Goal: Task Accomplishment & Management: Use online tool/utility

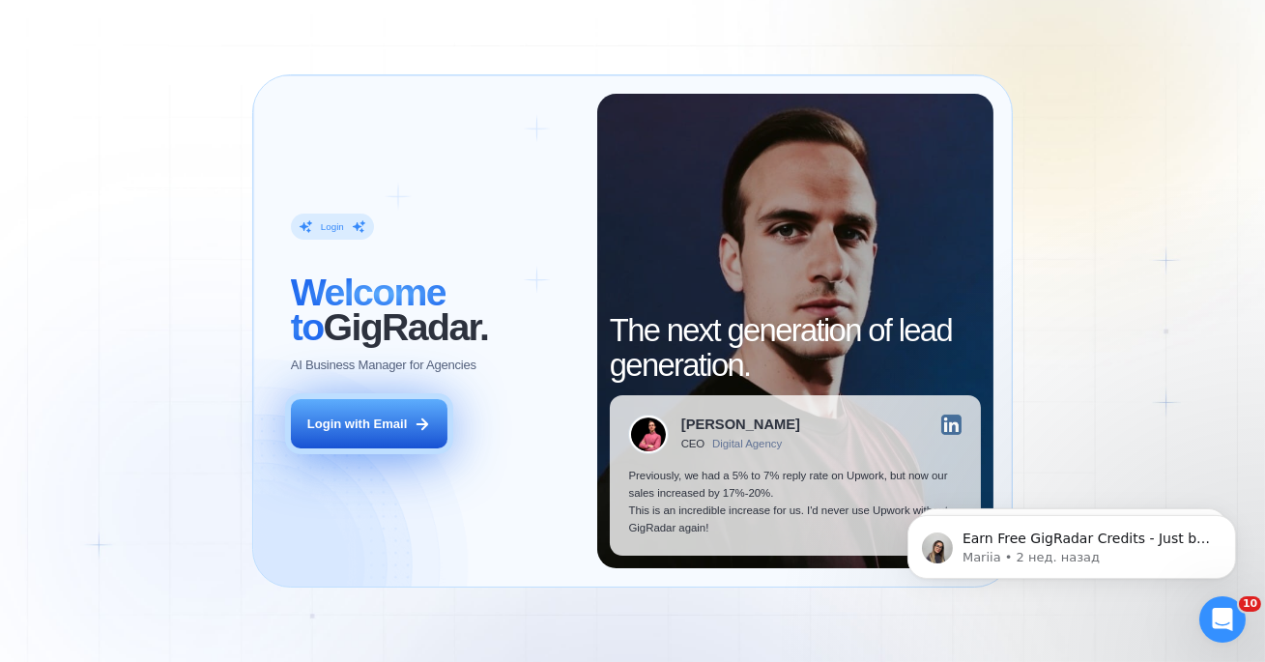
click at [374, 423] on div "Login with Email" at bounding box center [357, 424] width 100 height 17
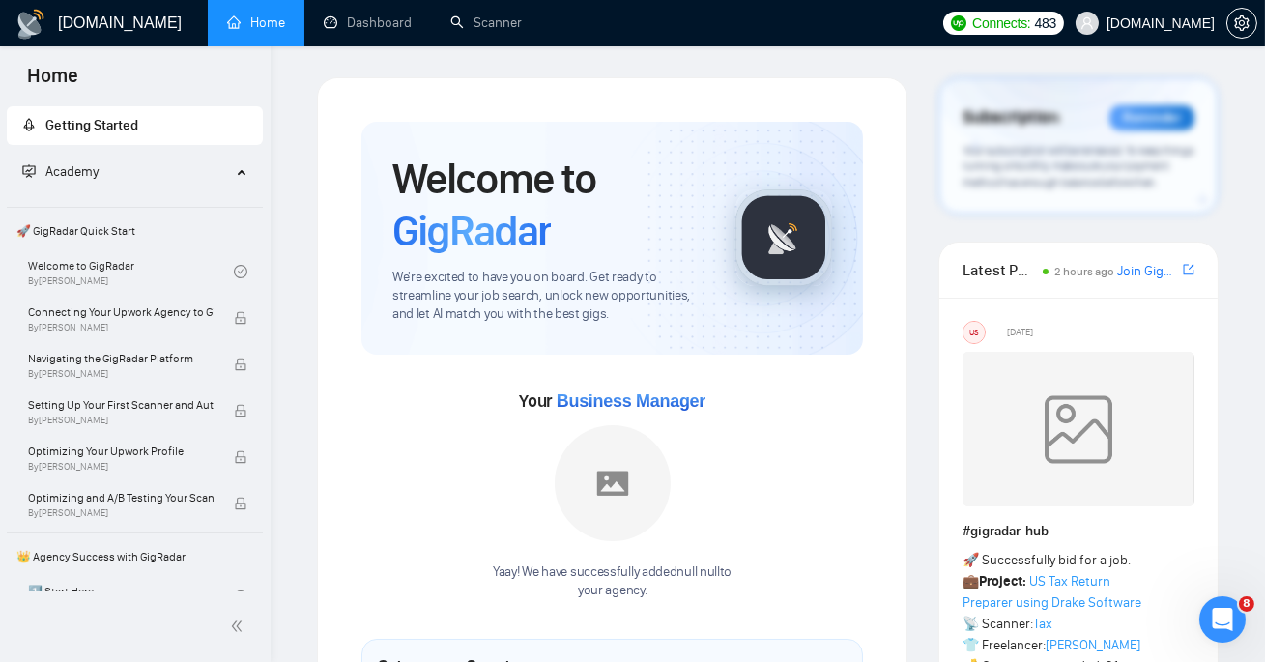
click at [386, 31] on link "Dashboard" at bounding box center [368, 22] width 88 height 16
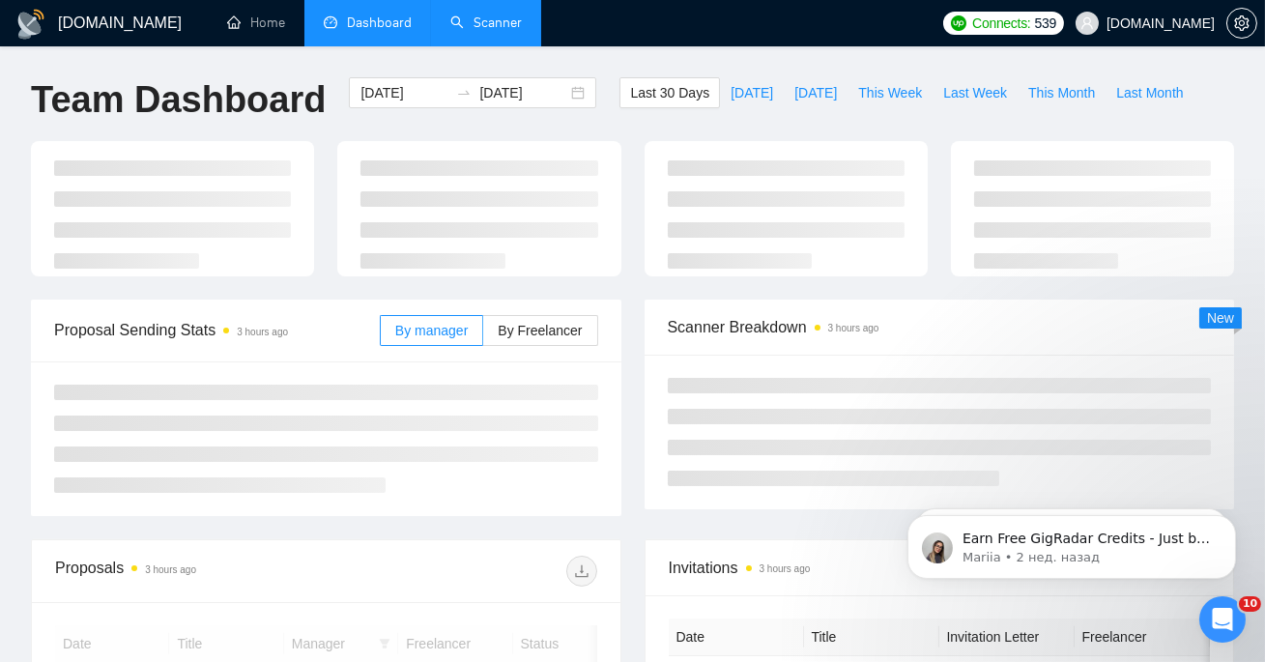
click at [471, 26] on link "Scanner" at bounding box center [486, 22] width 72 height 16
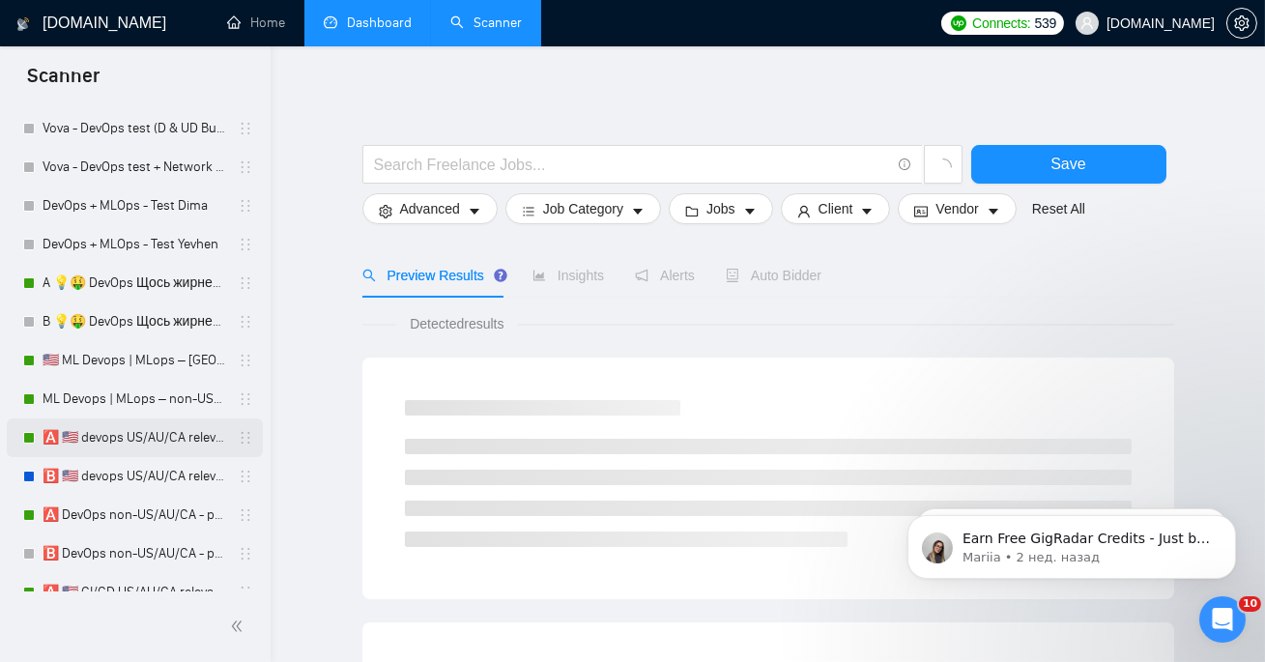
scroll to position [126, 0]
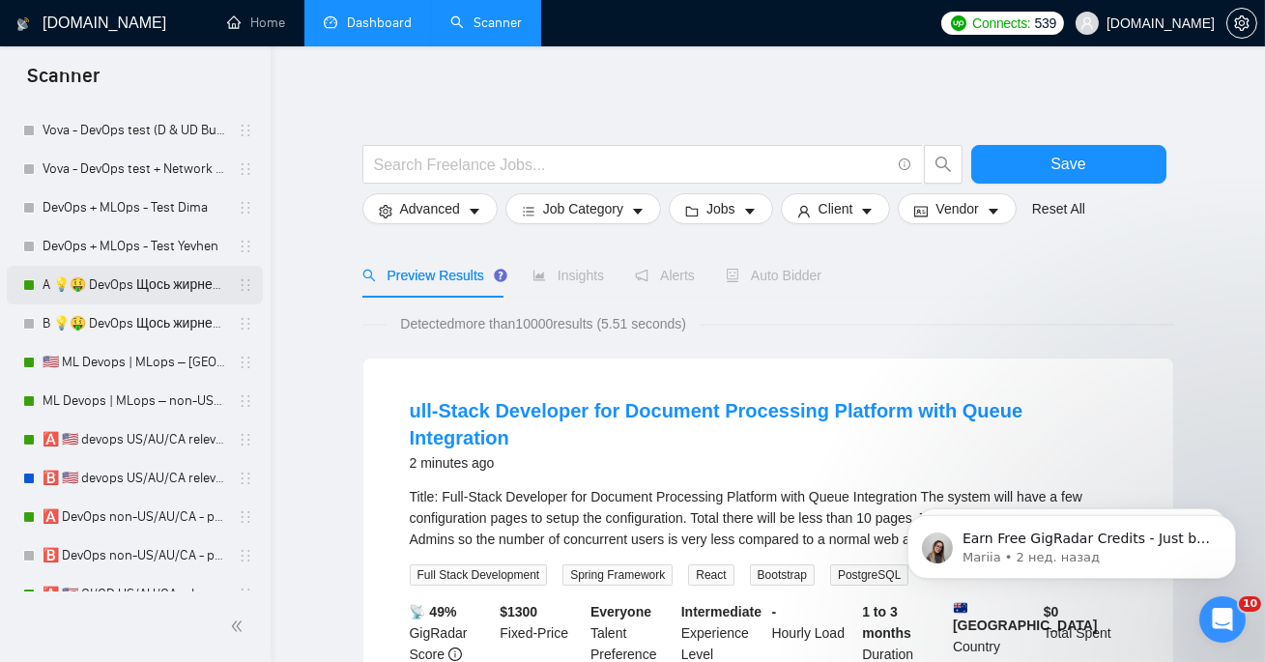
click at [135, 280] on link "A 💡🤑 DevOps Щось жирненьке -" at bounding box center [135, 285] width 184 height 39
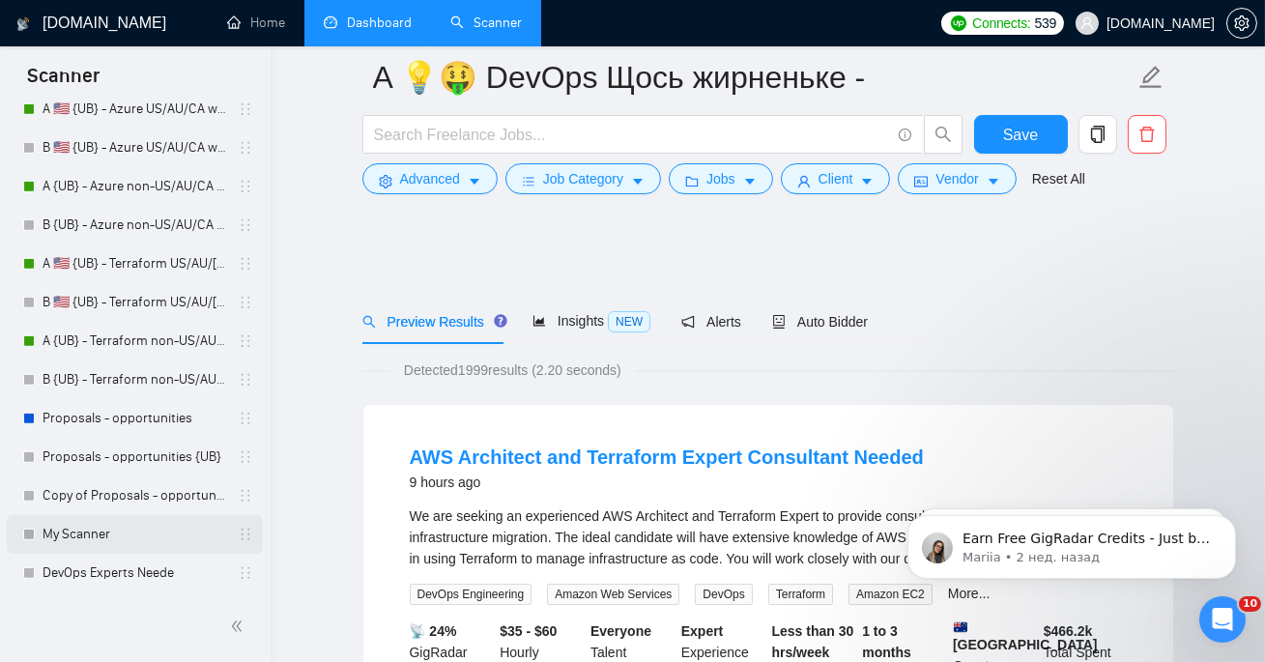
scroll to position [1201, 0]
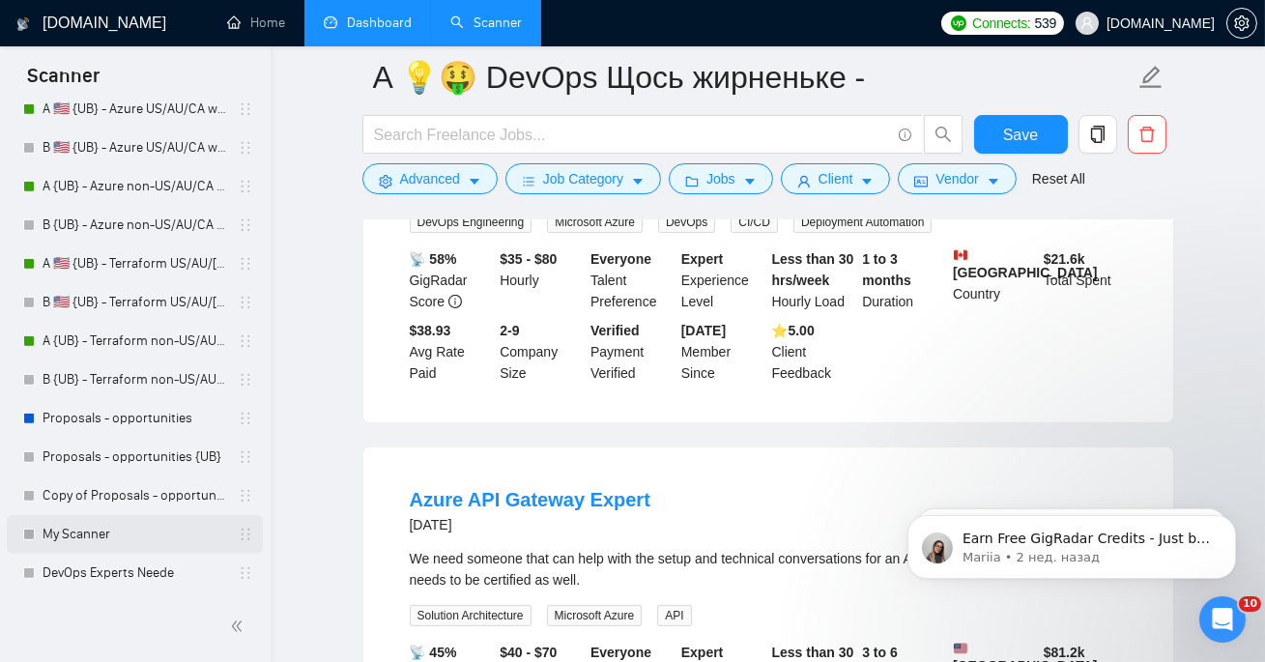
click at [67, 545] on link "My Scanner" at bounding box center [135, 534] width 184 height 39
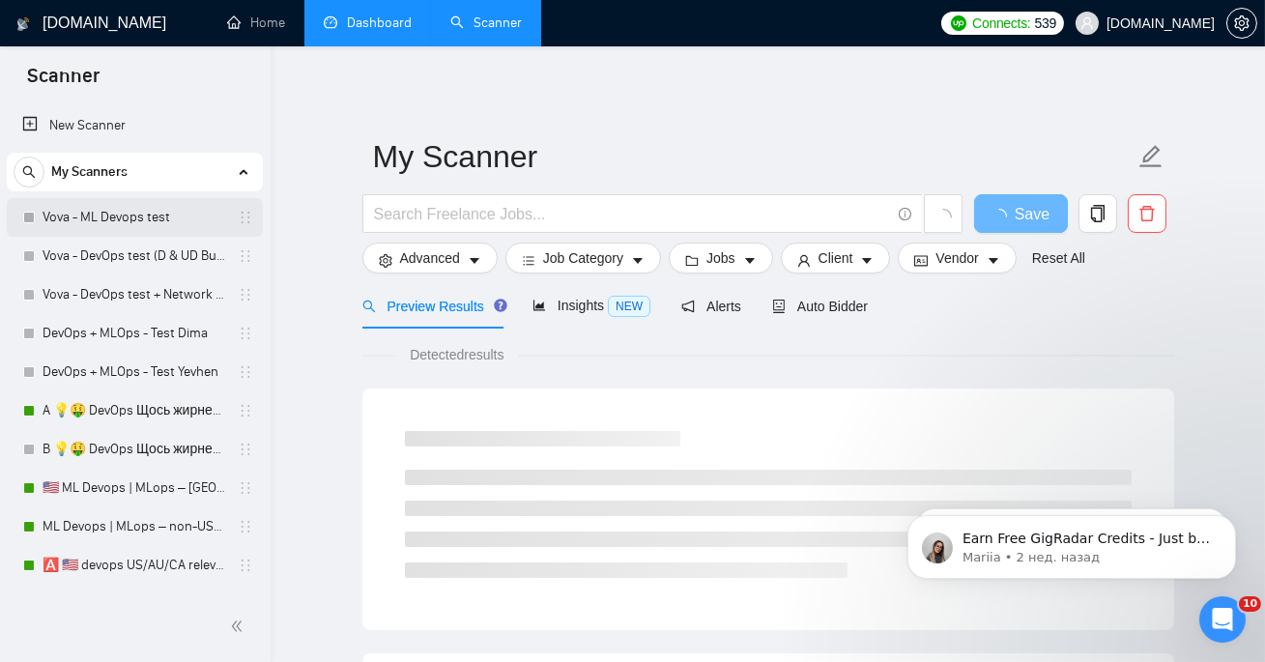
click at [124, 228] on link "Vova - ML Devops test" at bounding box center [135, 217] width 184 height 39
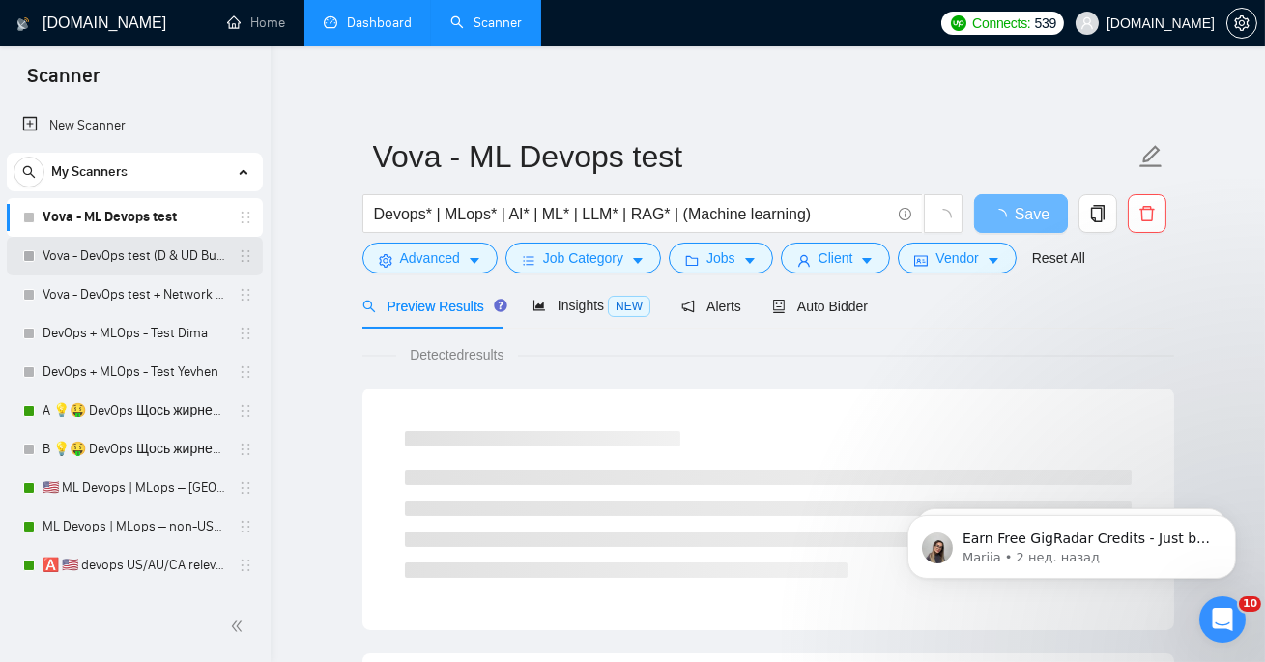
click at [138, 257] on link "Vova - DevOps test (D & UD Budget)" at bounding box center [135, 256] width 184 height 39
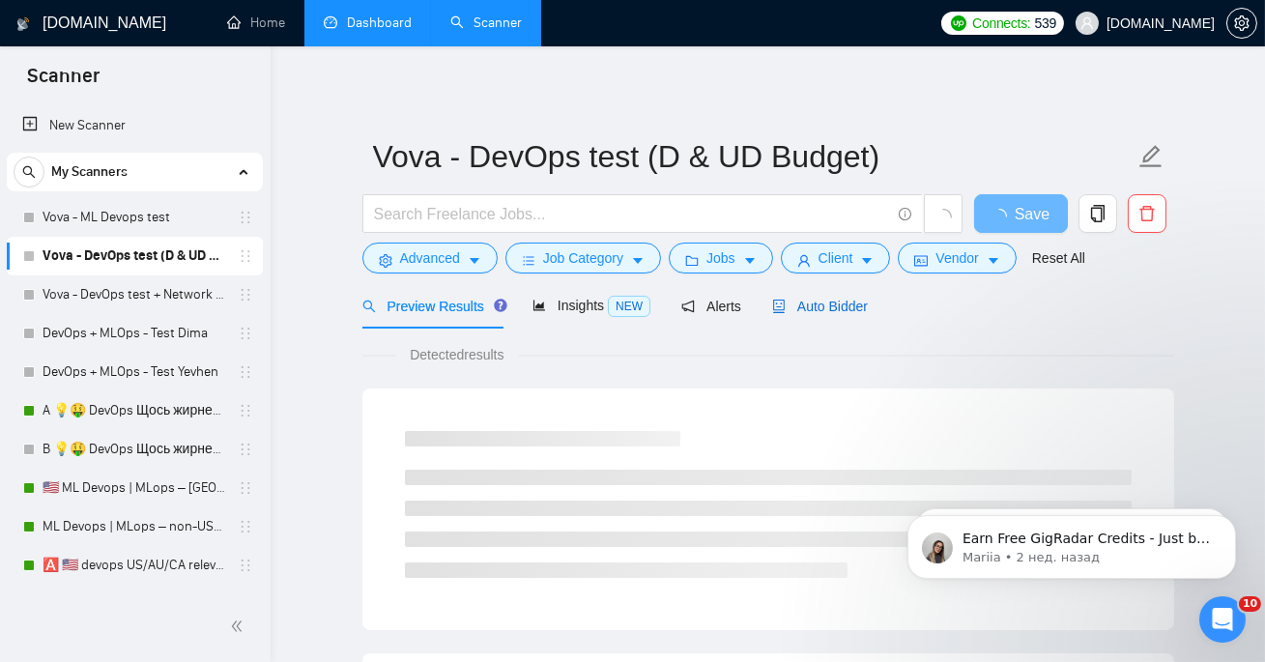
click at [850, 299] on span "Auto Bidder" at bounding box center [820, 306] width 96 height 15
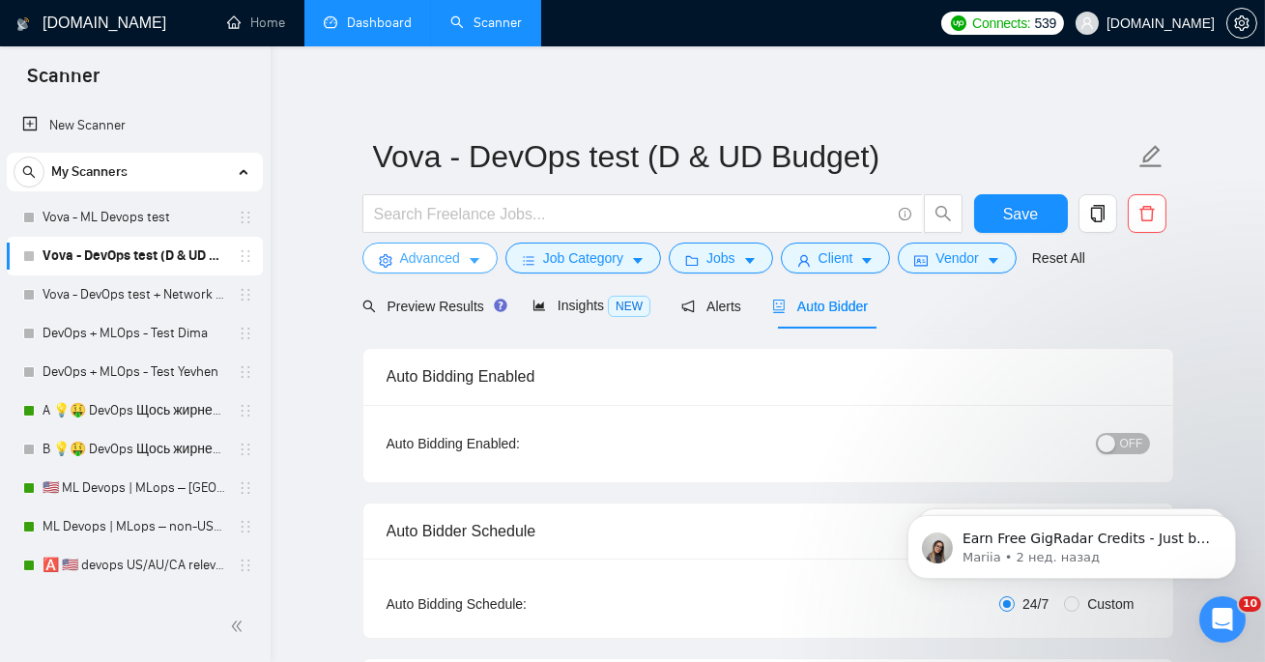
click at [428, 257] on span "Advanced" at bounding box center [430, 257] width 60 height 21
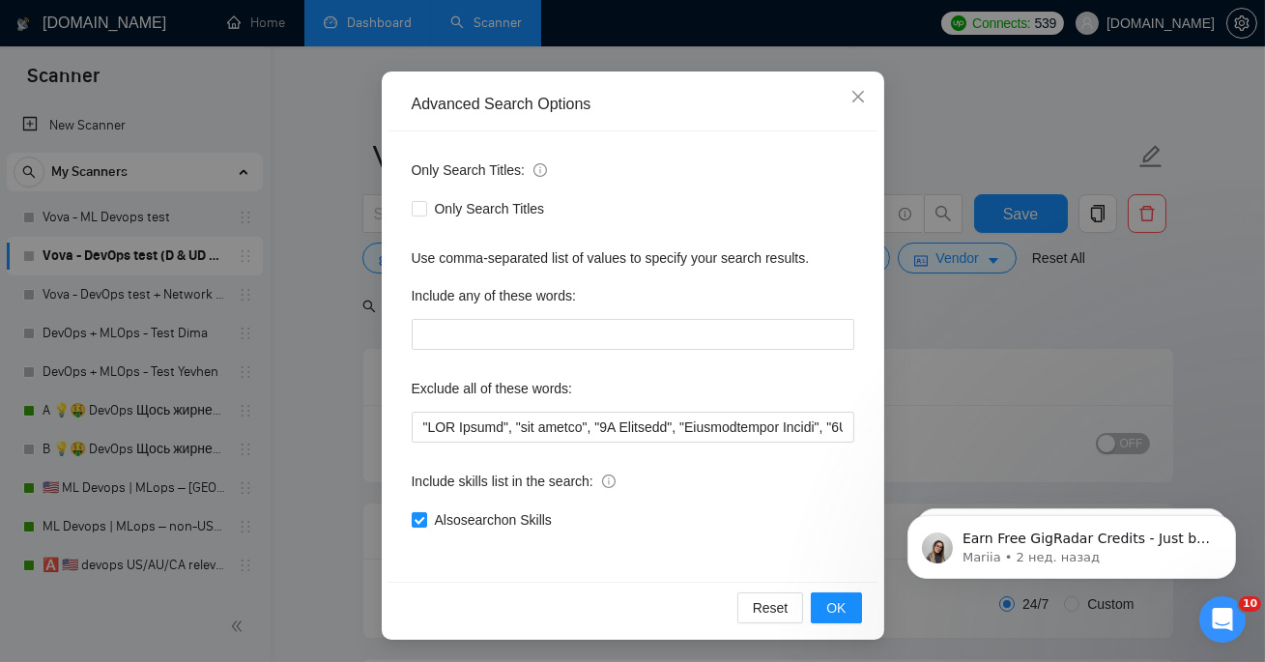
scroll to position [481, 0]
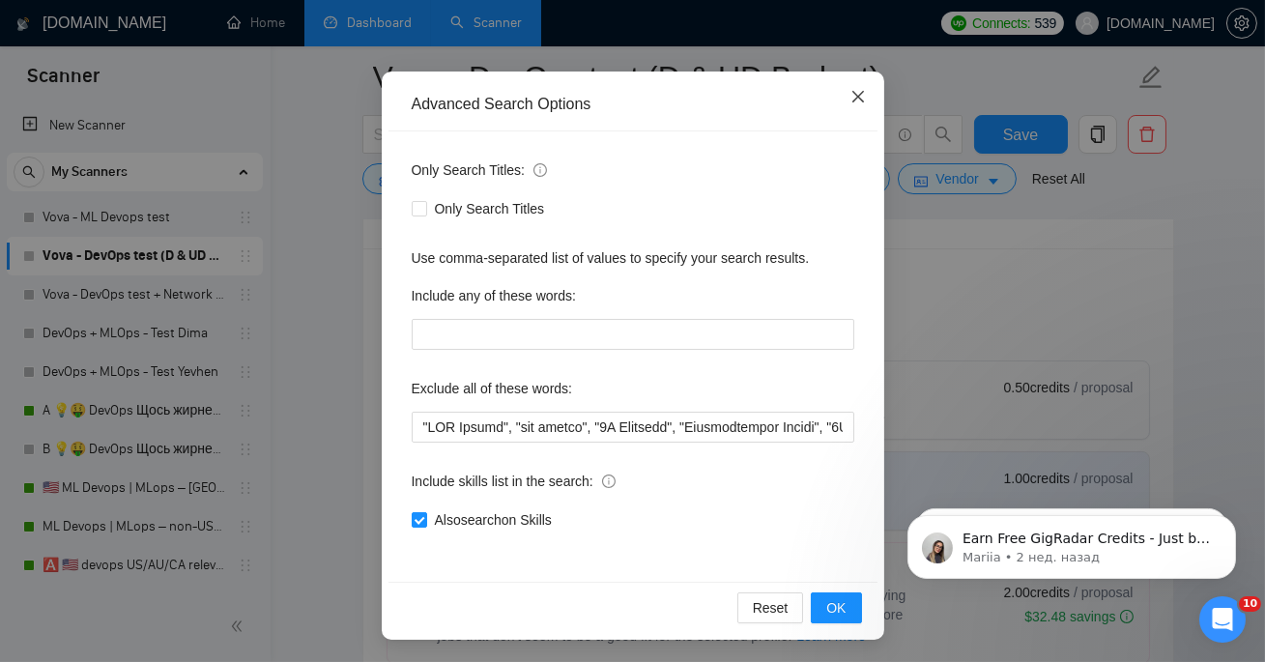
click at [851, 100] on icon "close" at bounding box center [858, 96] width 15 height 15
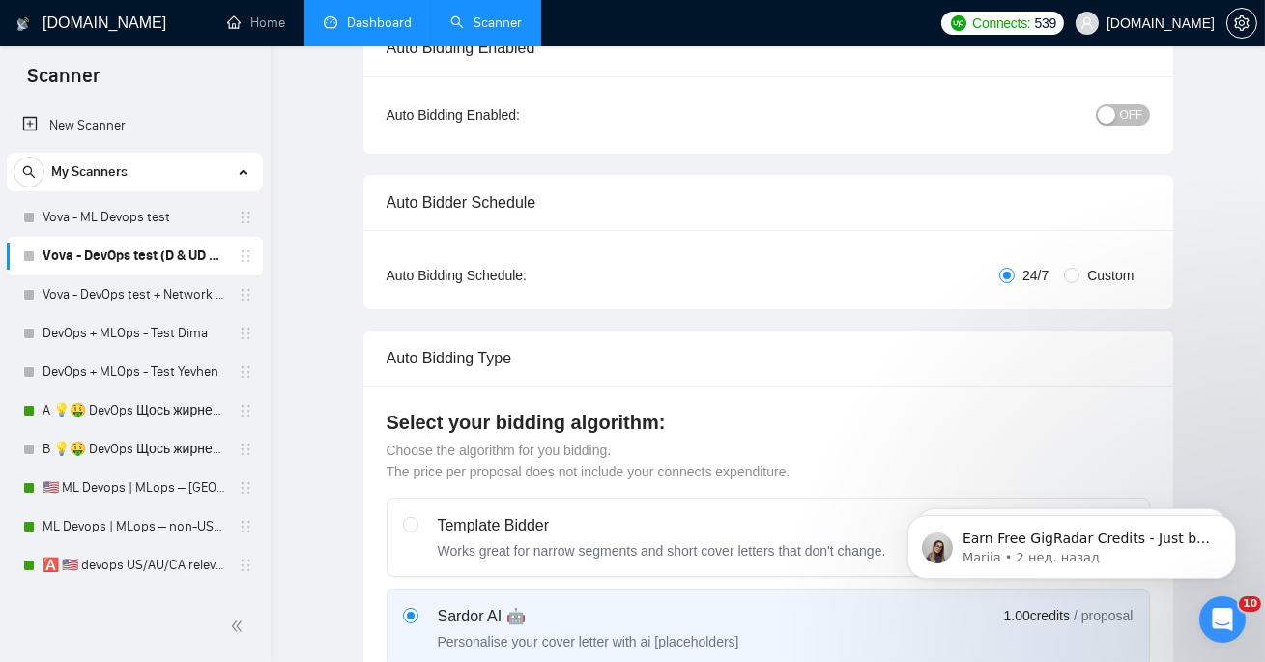
scroll to position [0, 0]
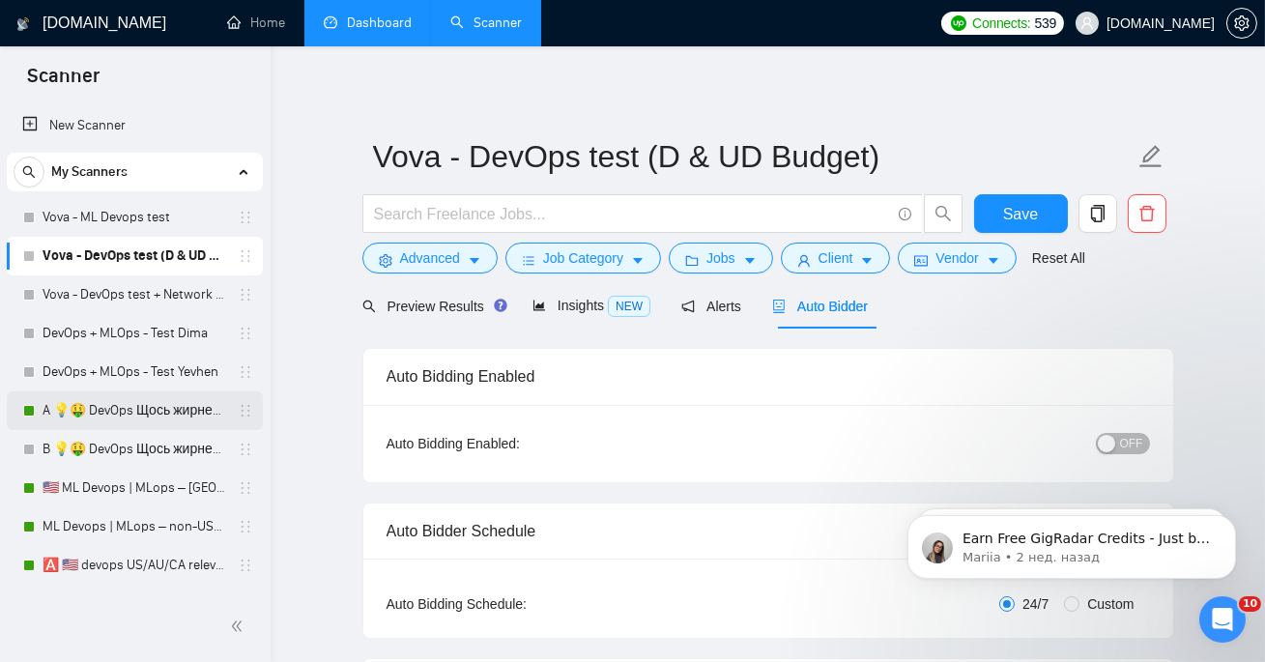
click at [131, 414] on link "A 💡🤑 DevOps Щось жирненьке -" at bounding box center [135, 410] width 184 height 39
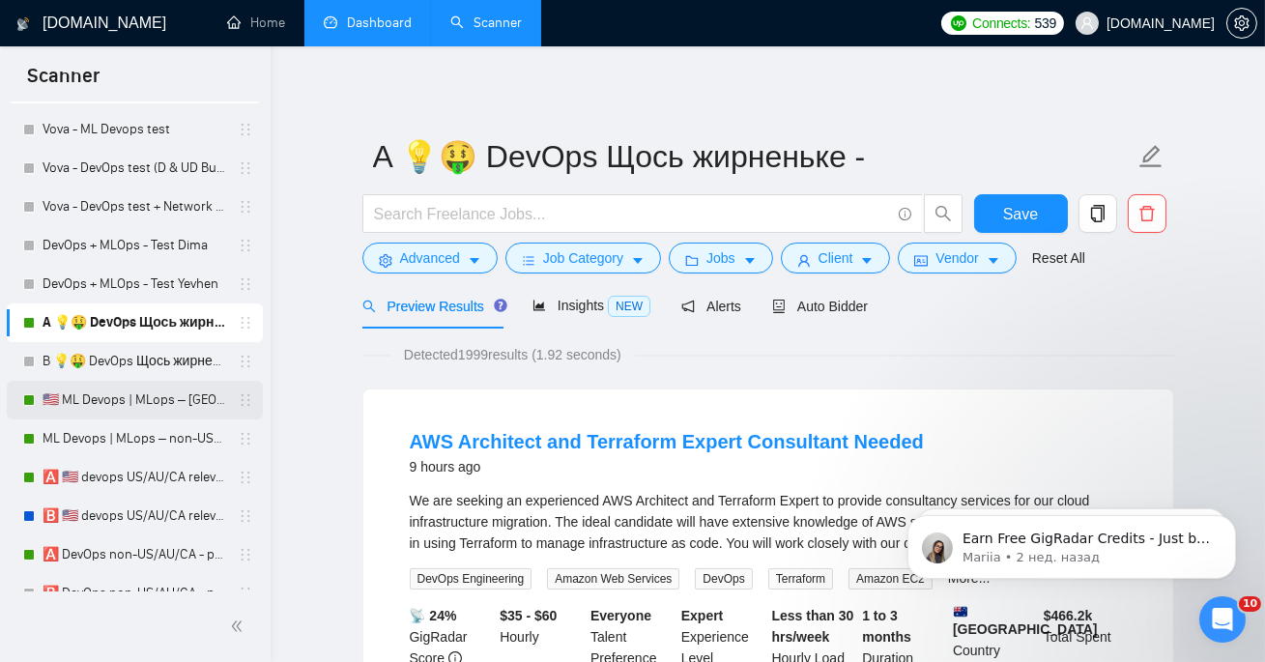
scroll to position [101, 0]
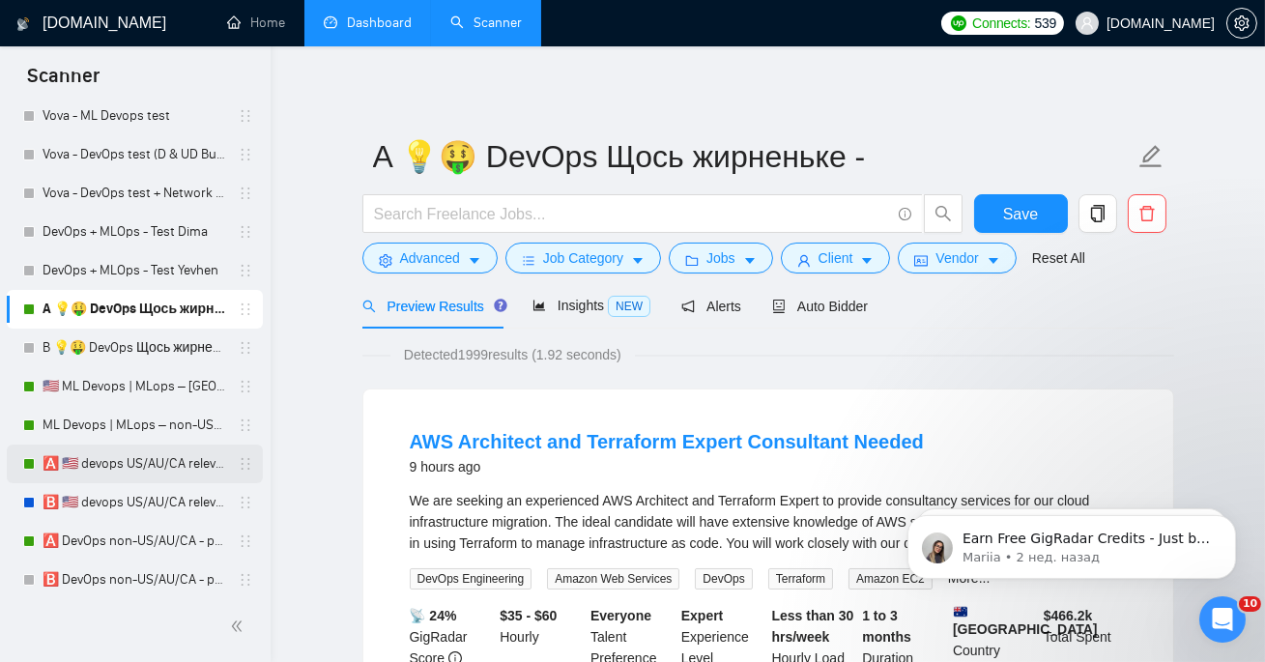
click at [112, 461] on link "🅰️ 🇺🇸 devops US/AU/CA relevant exp -" at bounding box center [135, 464] width 184 height 39
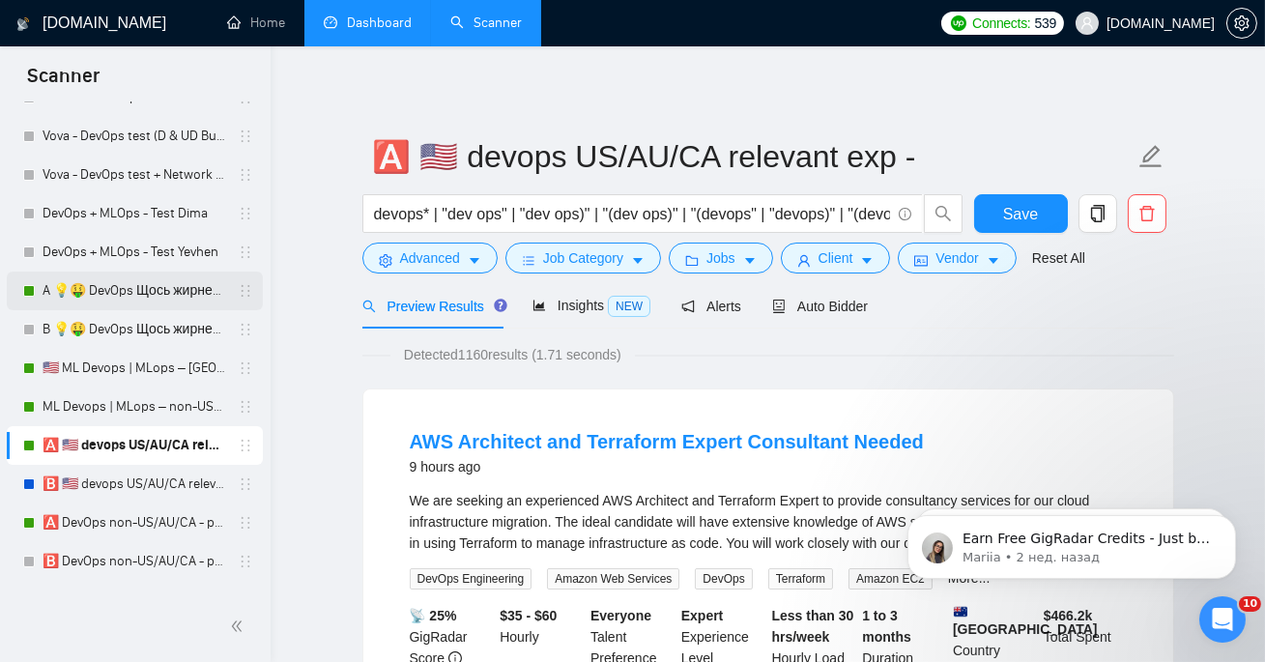
scroll to position [186, 0]
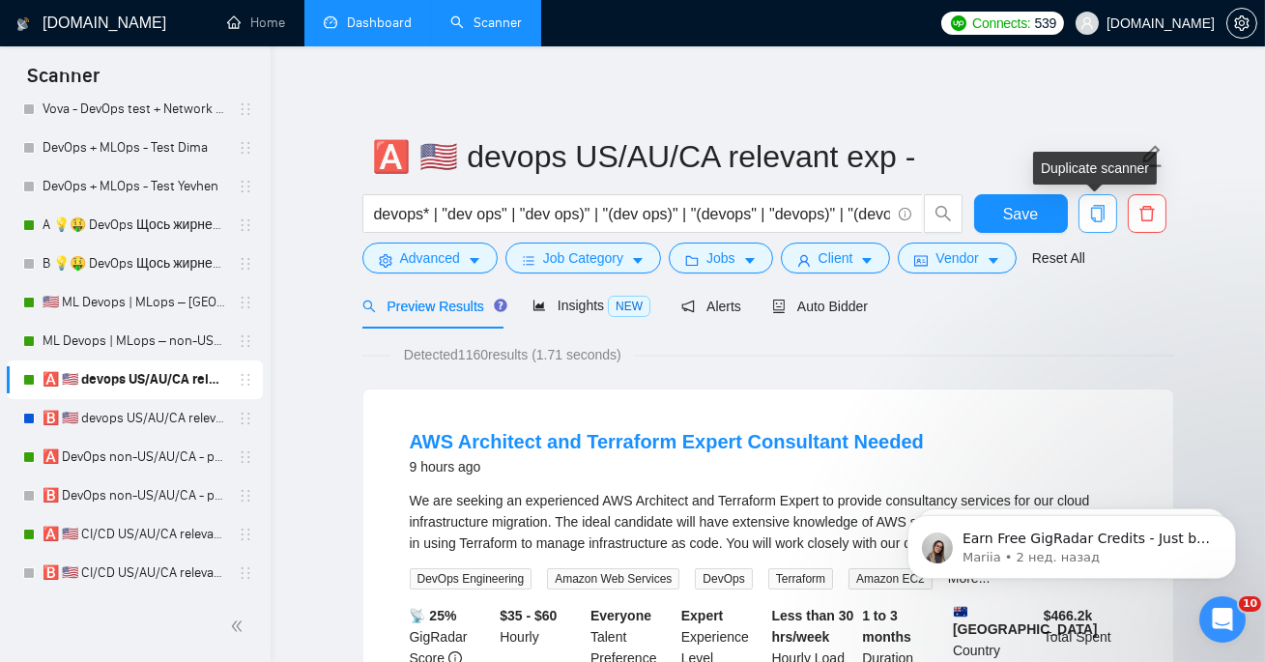
click at [1104, 207] on icon "copy" at bounding box center [1097, 213] width 14 height 17
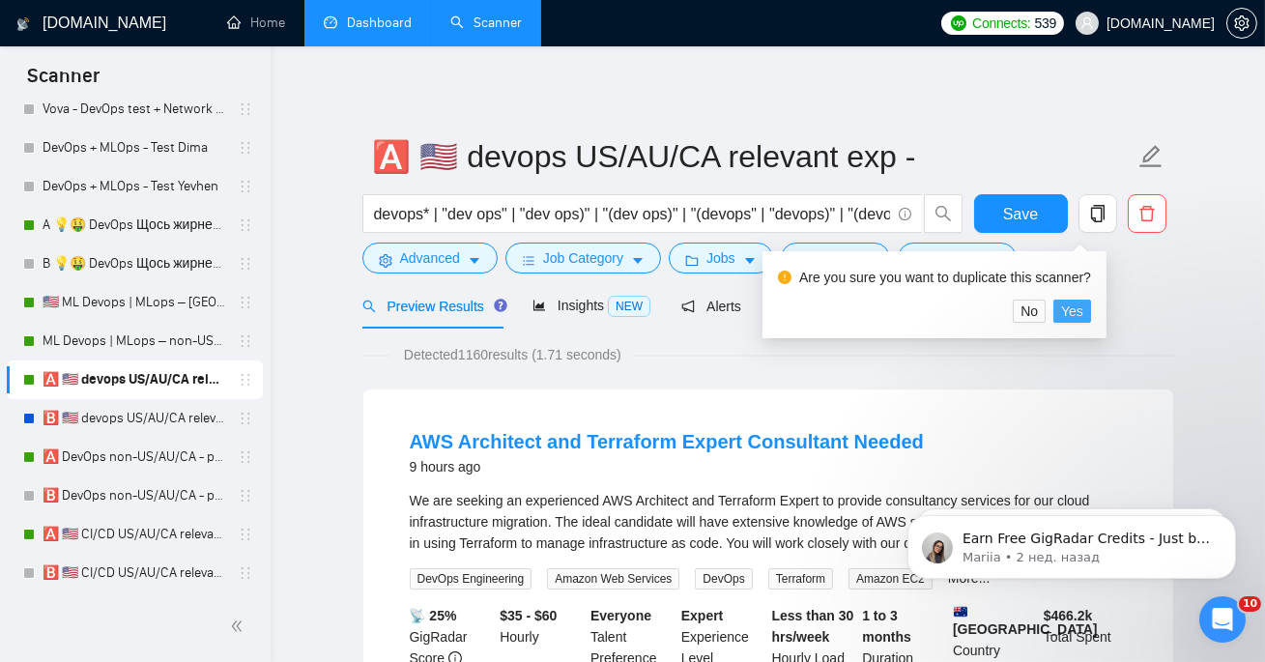
click at [1084, 310] on span "Yes" at bounding box center [1072, 311] width 22 height 21
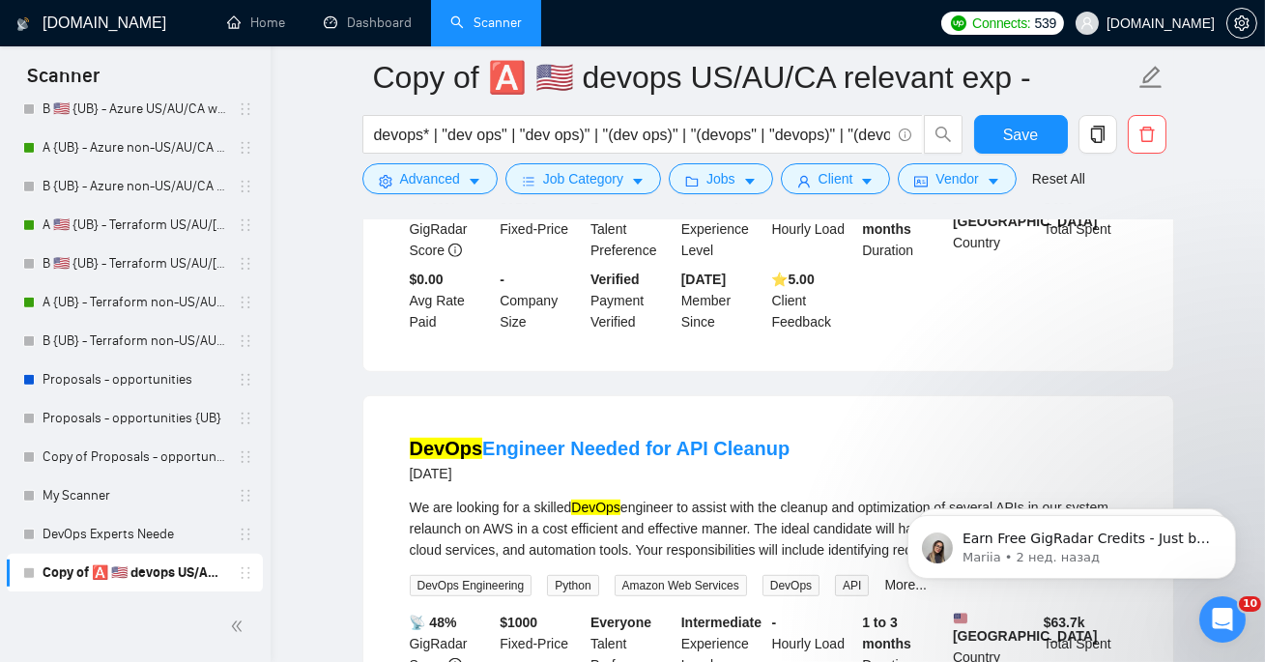
scroll to position [2423, 0]
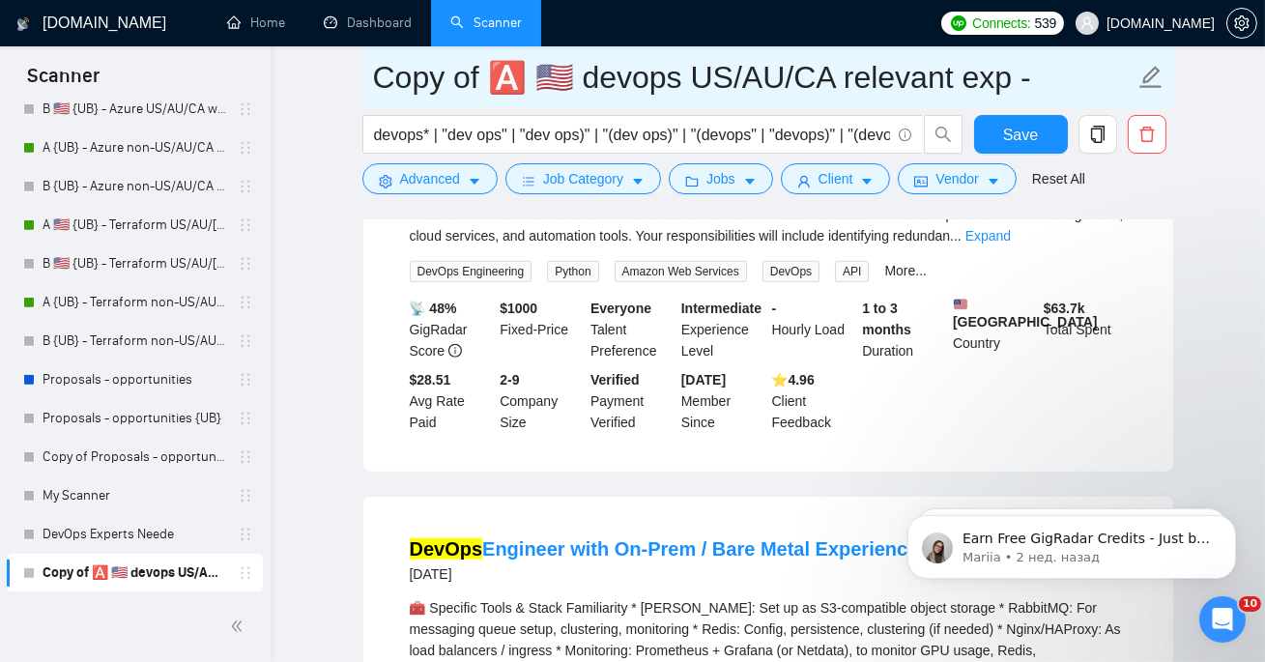
click at [500, 60] on input "Copy of 🅰️ 🇺🇸 devops US/AU/CA relevant exp -" at bounding box center [754, 77] width 762 height 48
click at [443, 85] on input "Copy of 🅰️ 🇺🇸 devops US/AU/CA relevant exp -" at bounding box center [754, 77] width 762 height 48
drag, startPoint x: 517, startPoint y: 78, endPoint x: 317, endPoint y: 78, distance: 200.1
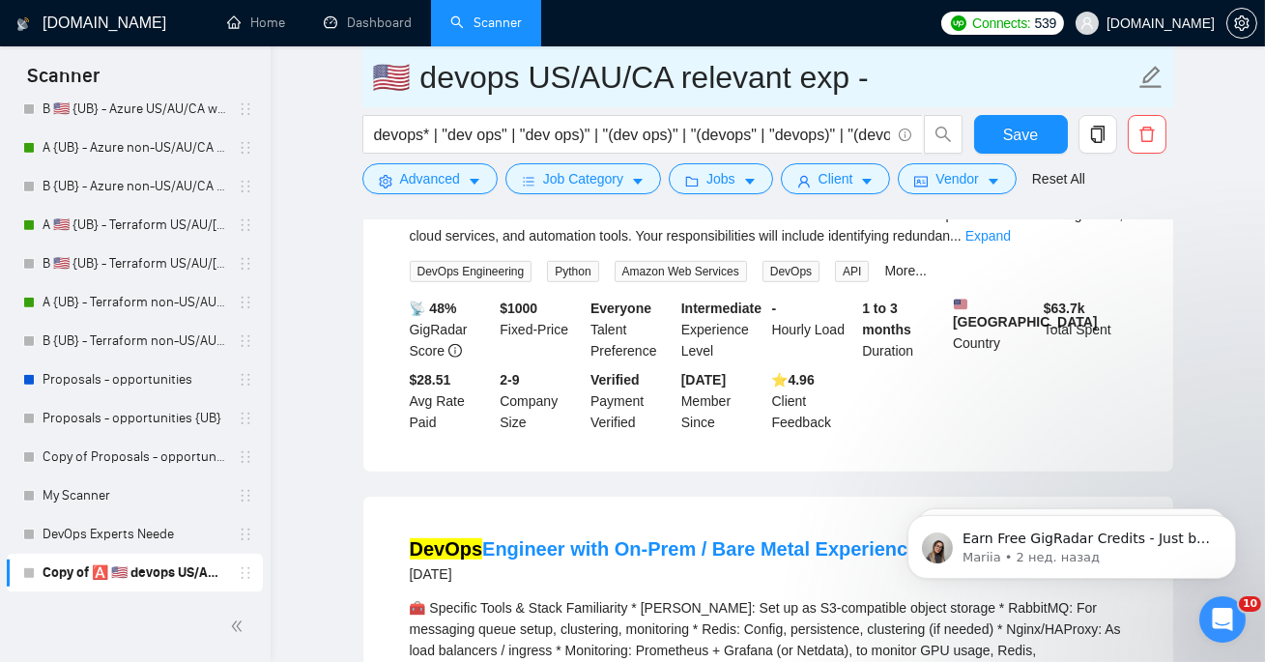
click at [418, 84] on input "🇺🇸 devops US/AU/CA relevant exp -" at bounding box center [754, 77] width 762 height 48
drag, startPoint x: 663, startPoint y: 80, endPoint x: 834, endPoint y: 81, distance: 171.1
click at [834, 81] on input "🇺🇸 devops US/AU/CA relevant exp -" at bounding box center [754, 77] width 762 height 48
click at [857, 72] on input "🇺🇸 devops US/AU/CA -" at bounding box center [754, 77] width 762 height 48
type input "🇺🇸 devops US/AU/CA - all categories"
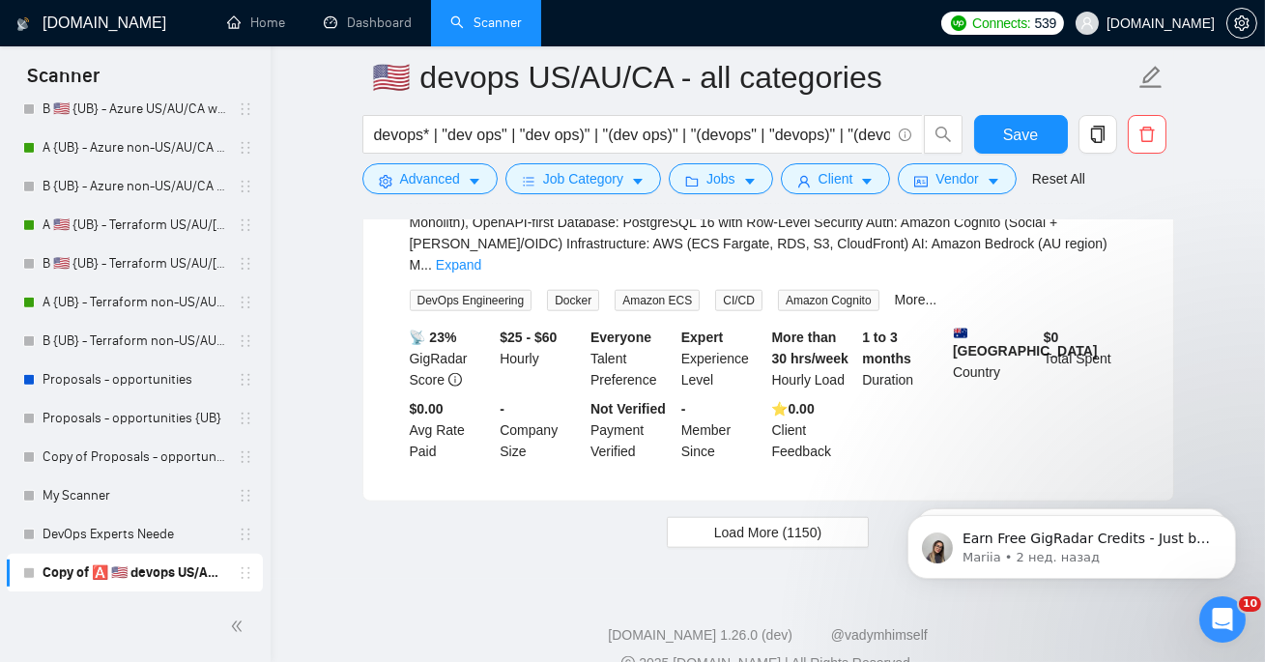
scroll to position [4122, 0]
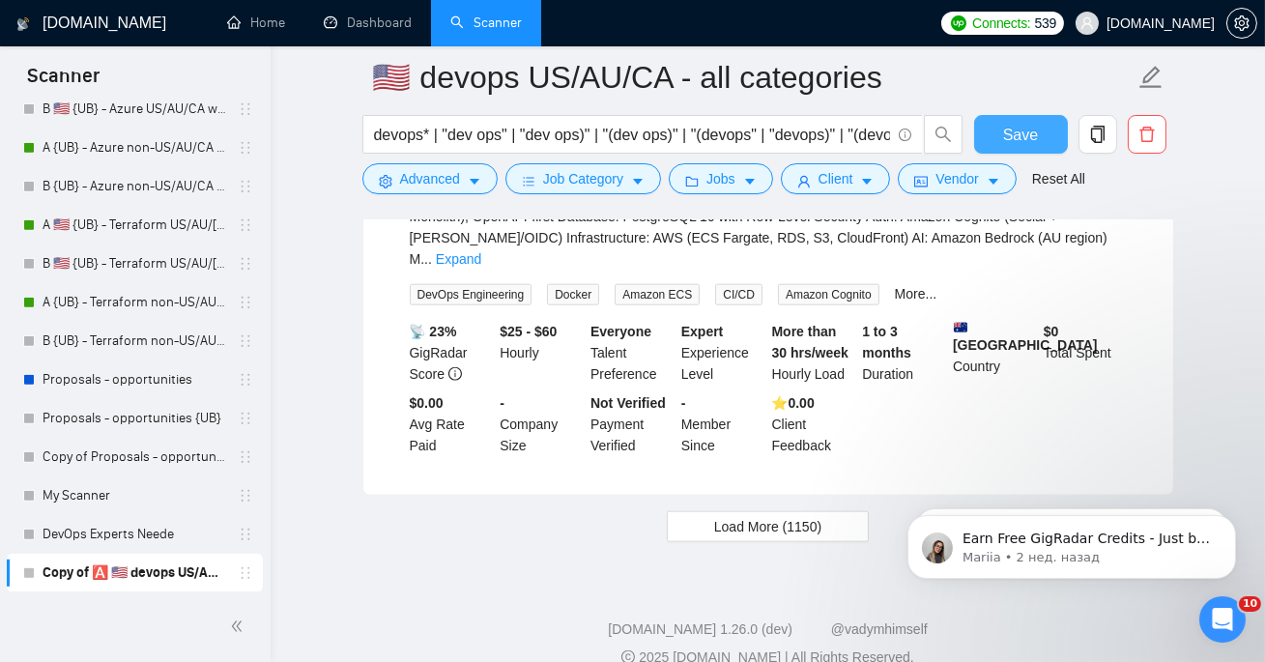
click at [1024, 131] on span "Save" at bounding box center [1020, 135] width 35 height 24
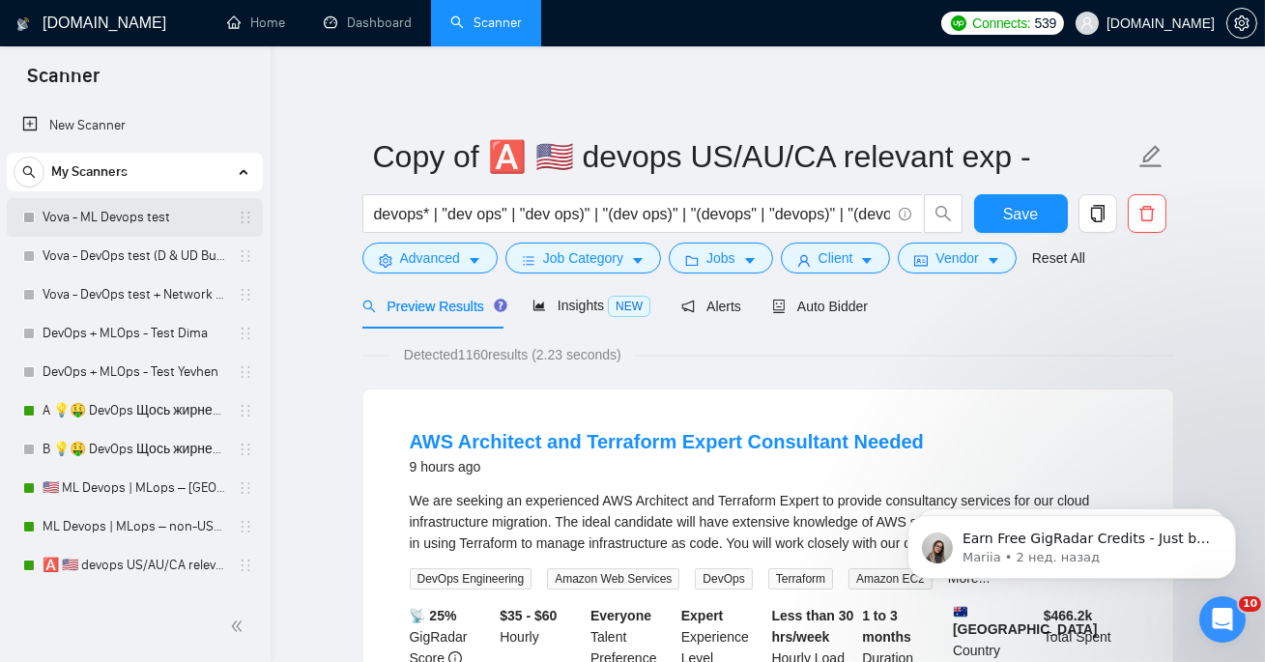
click at [99, 217] on link "Vova - ML Devops test" at bounding box center [135, 217] width 184 height 39
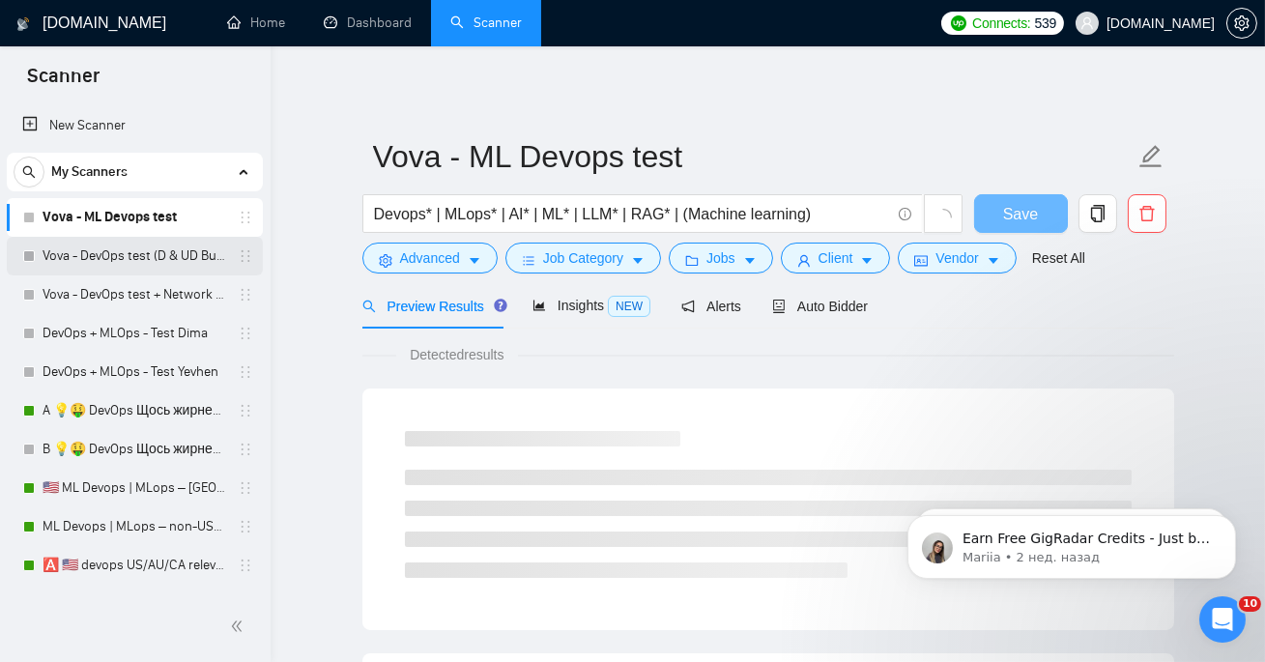
click at [108, 252] on link "Vova - DevOps test (D & UD Budget)" at bounding box center [135, 256] width 184 height 39
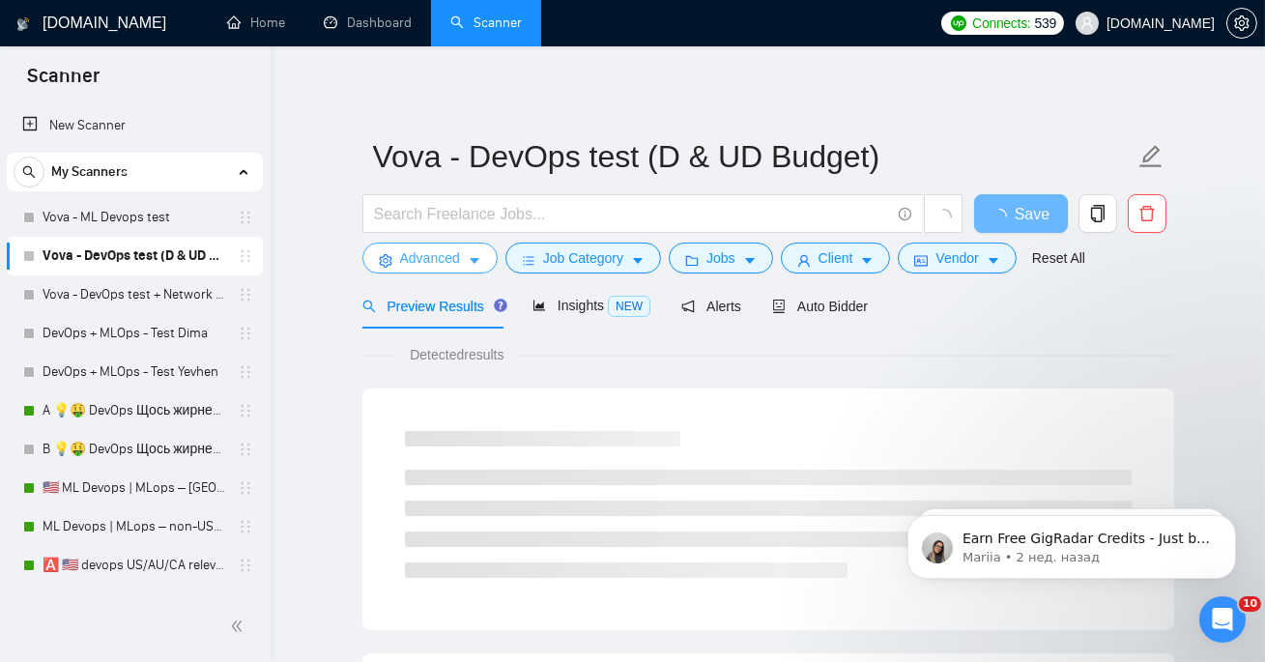
click at [427, 260] on span "Advanced" at bounding box center [430, 257] width 60 height 21
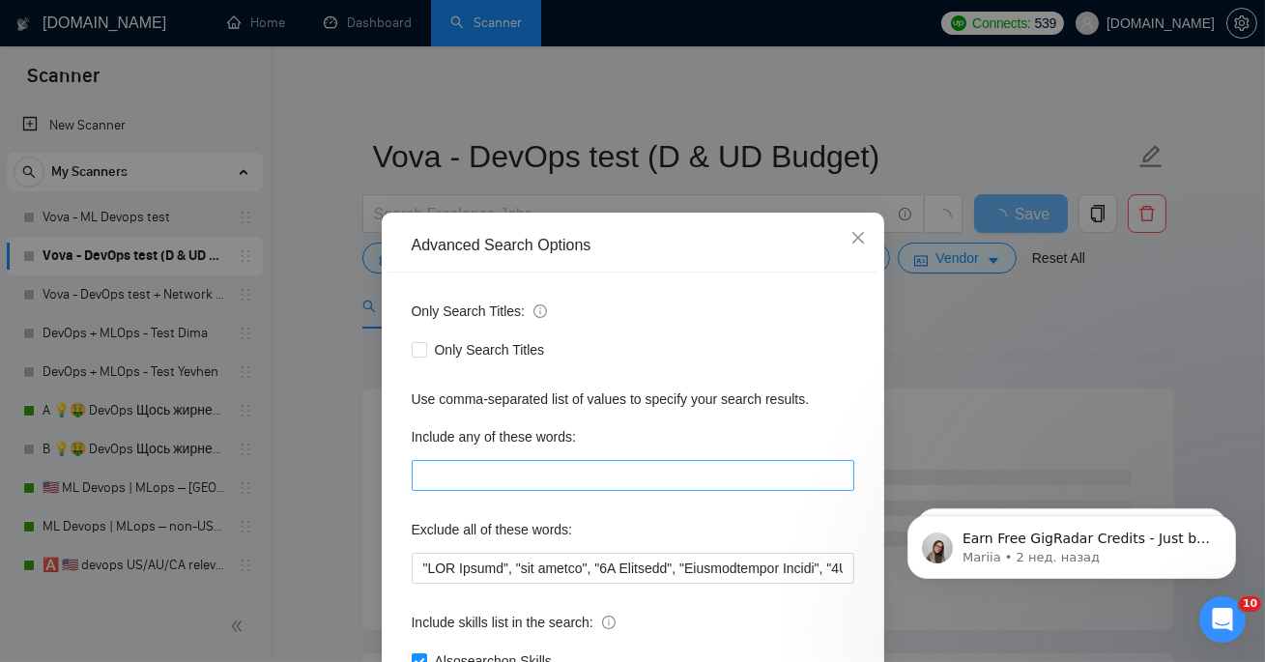
scroll to position [141, 0]
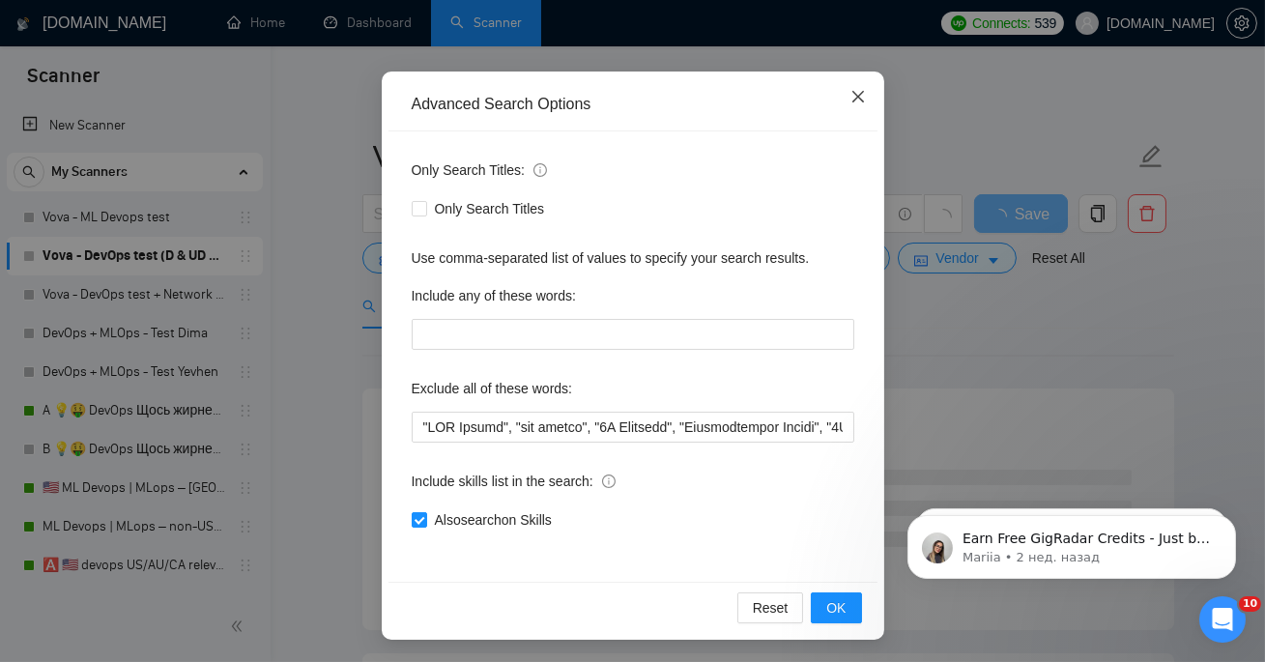
click at [846, 101] on span "Close" at bounding box center [858, 98] width 52 height 52
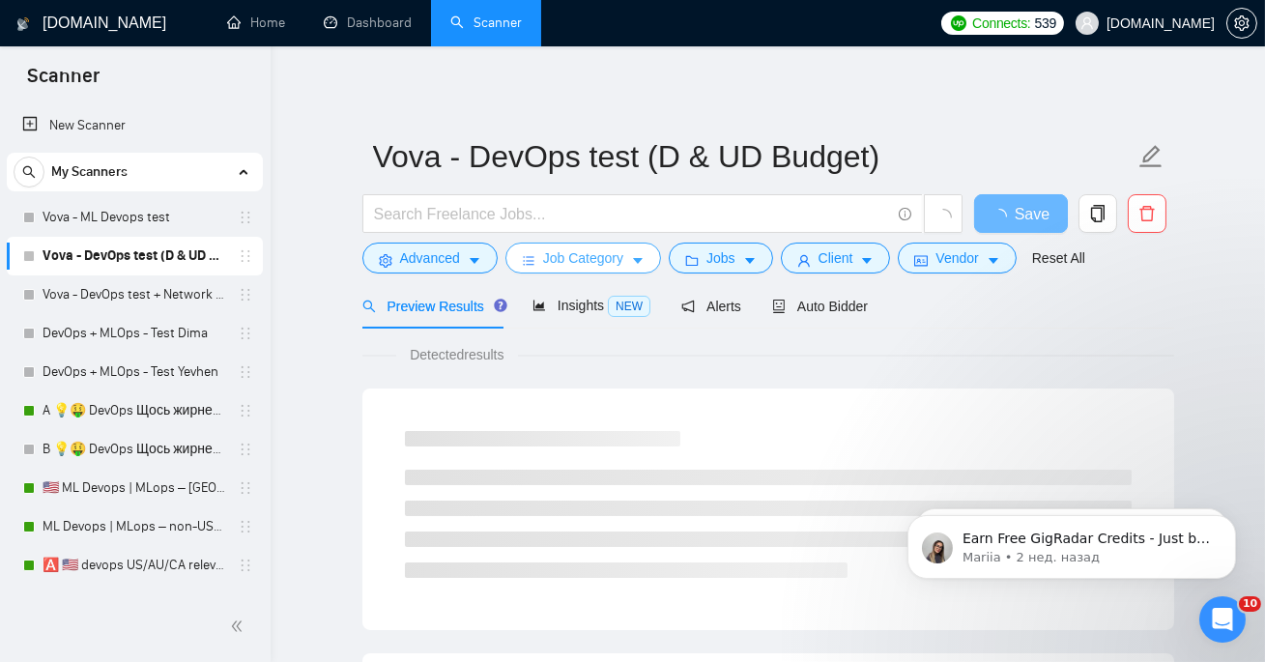
scroll to position [44, 0]
click at [595, 260] on span "Job Category" at bounding box center [583, 257] width 80 height 21
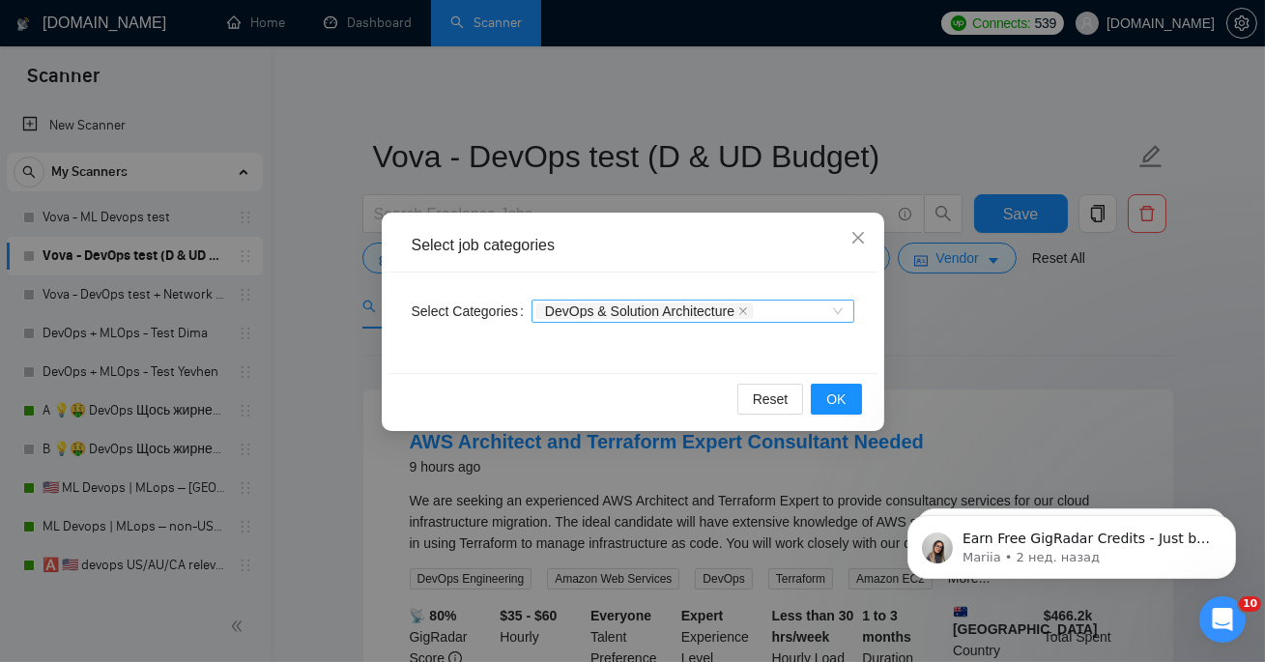
click at [793, 304] on div "DevOps & Solution Architecture" at bounding box center [683, 311] width 294 height 19
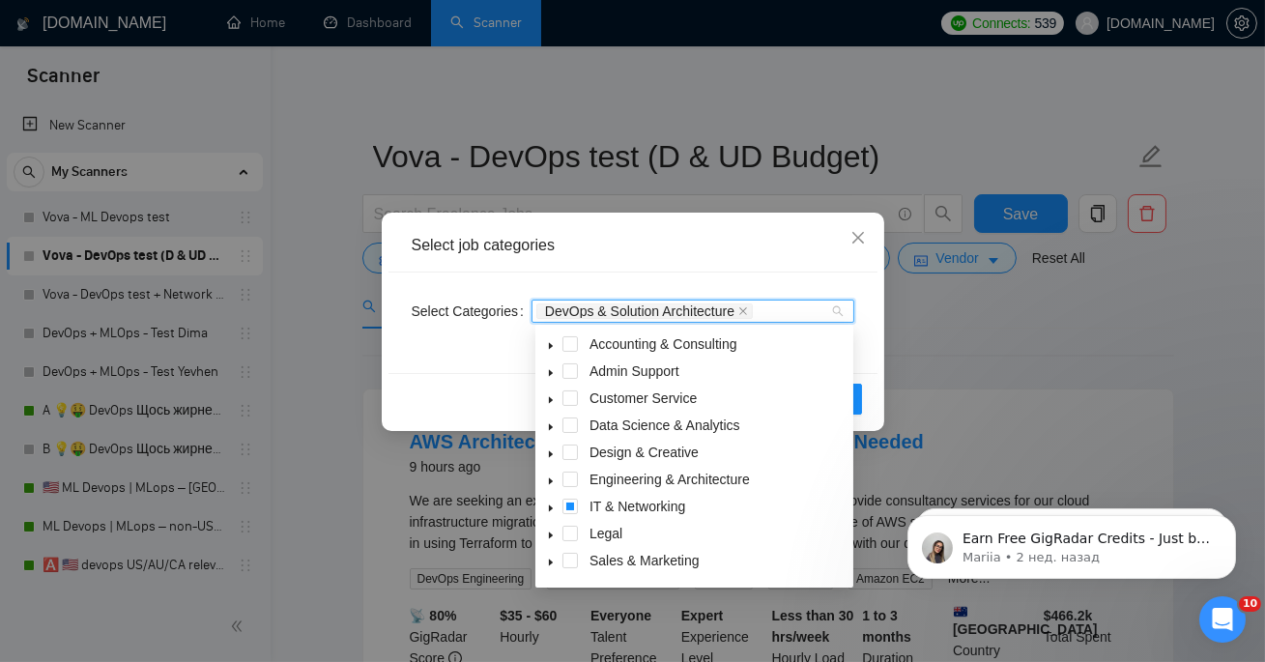
click at [952, 347] on div "Select job categories Select Categories DevOps & Solution Architecture Reset OK" at bounding box center [632, 331] width 1265 height 662
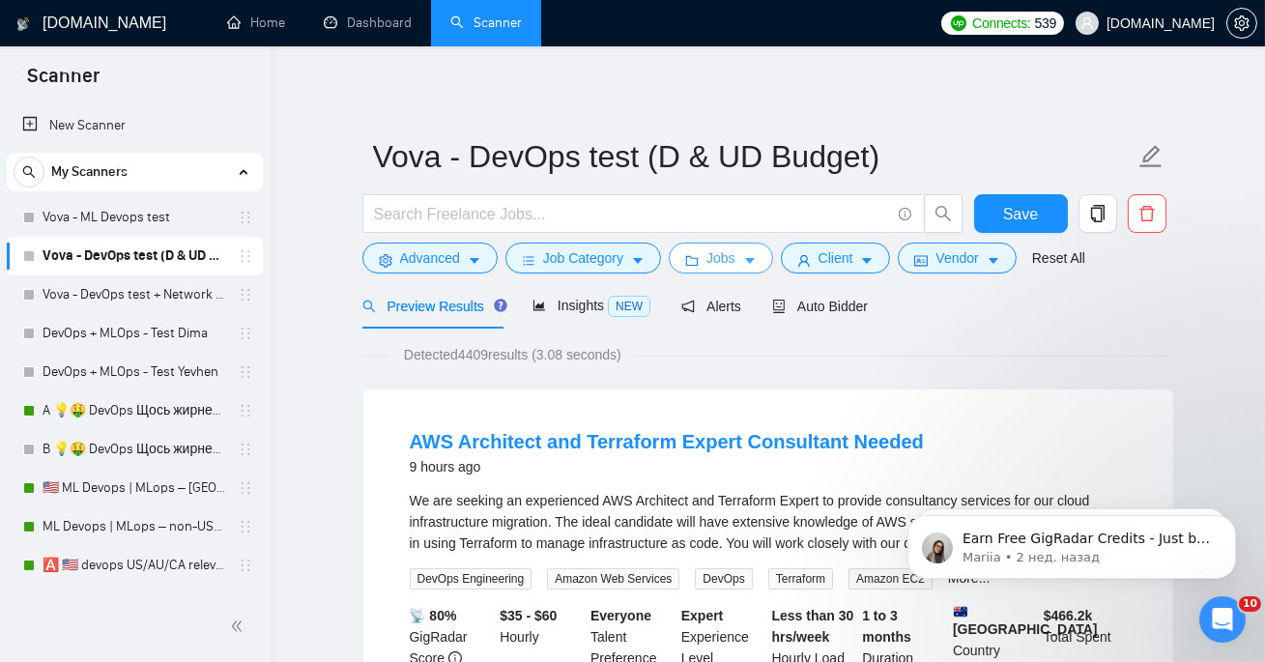
click at [699, 259] on icon "folder" at bounding box center [692, 261] width 14 height 14
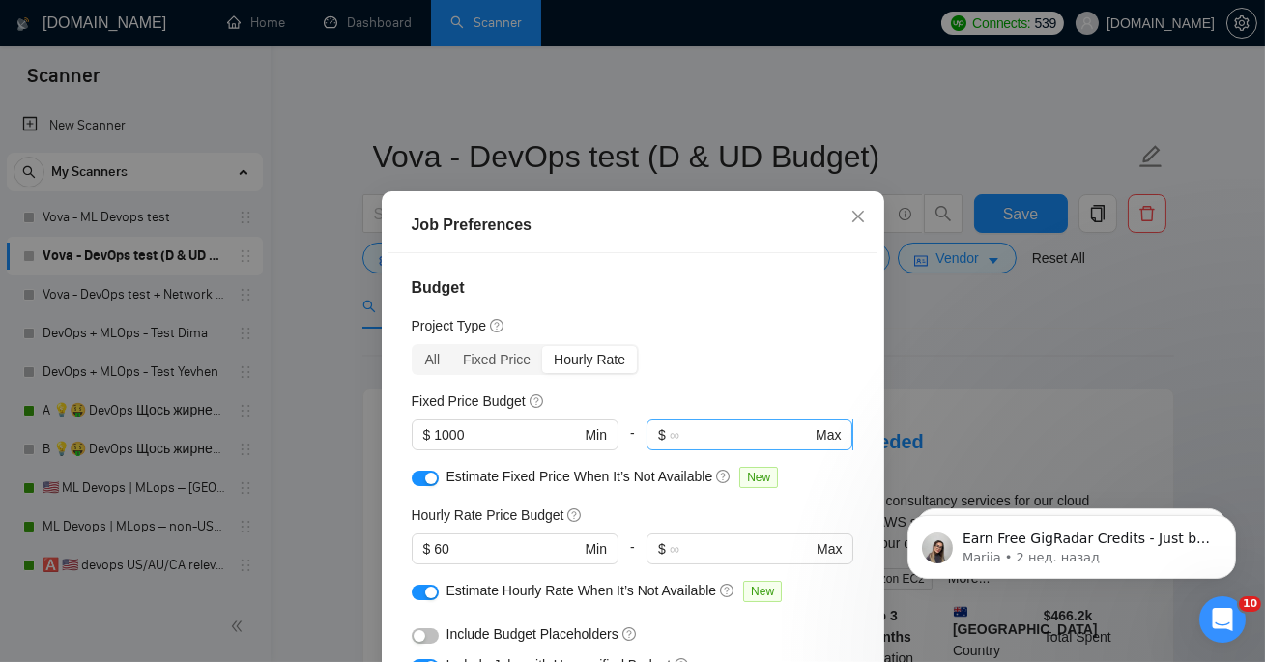
scroll to position [625, 0]
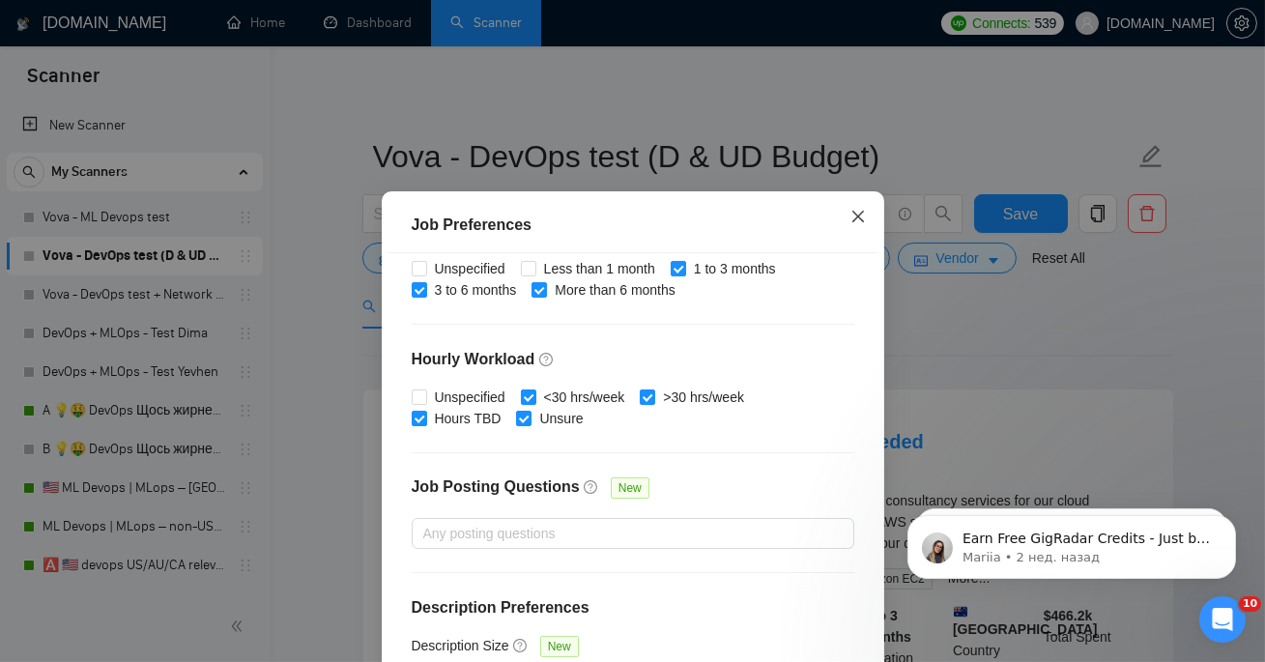
click at [852, 217] on icon "close" at bounding box center [858, 216] width 15 height 15
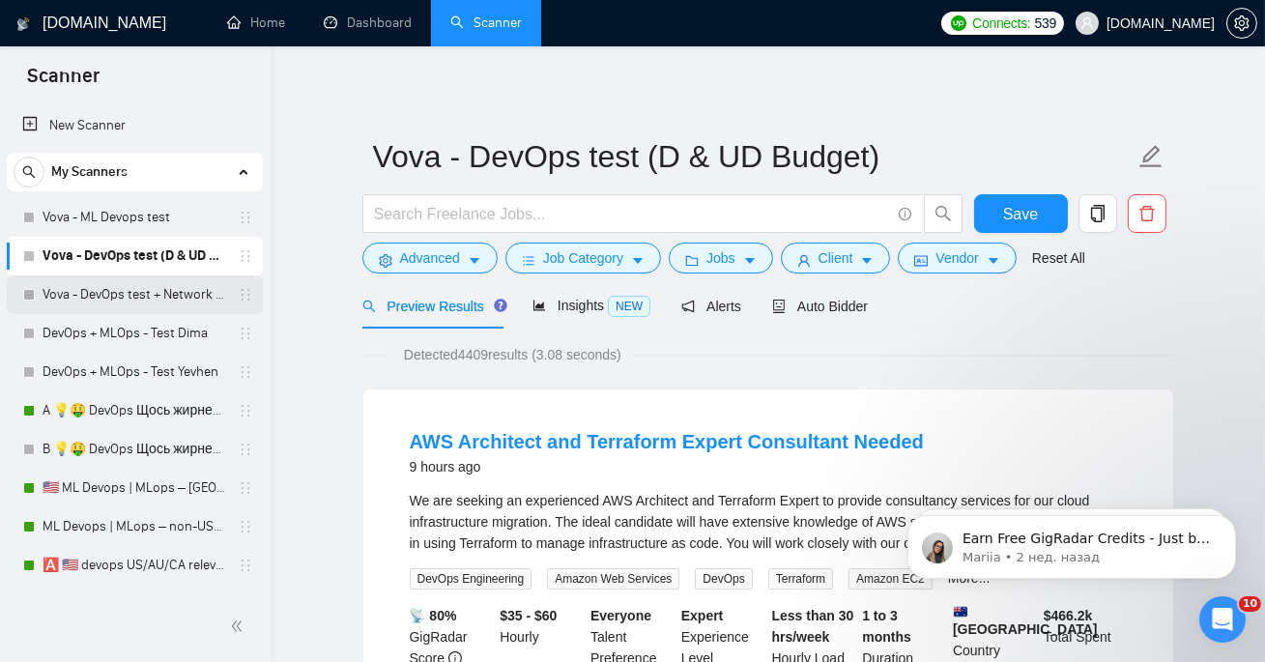
click at [106, 294] on link "Vova - DevOps test + Network & System Administrator (D & UD Budget)" at bounding box center [135, 294] width 184 height 39
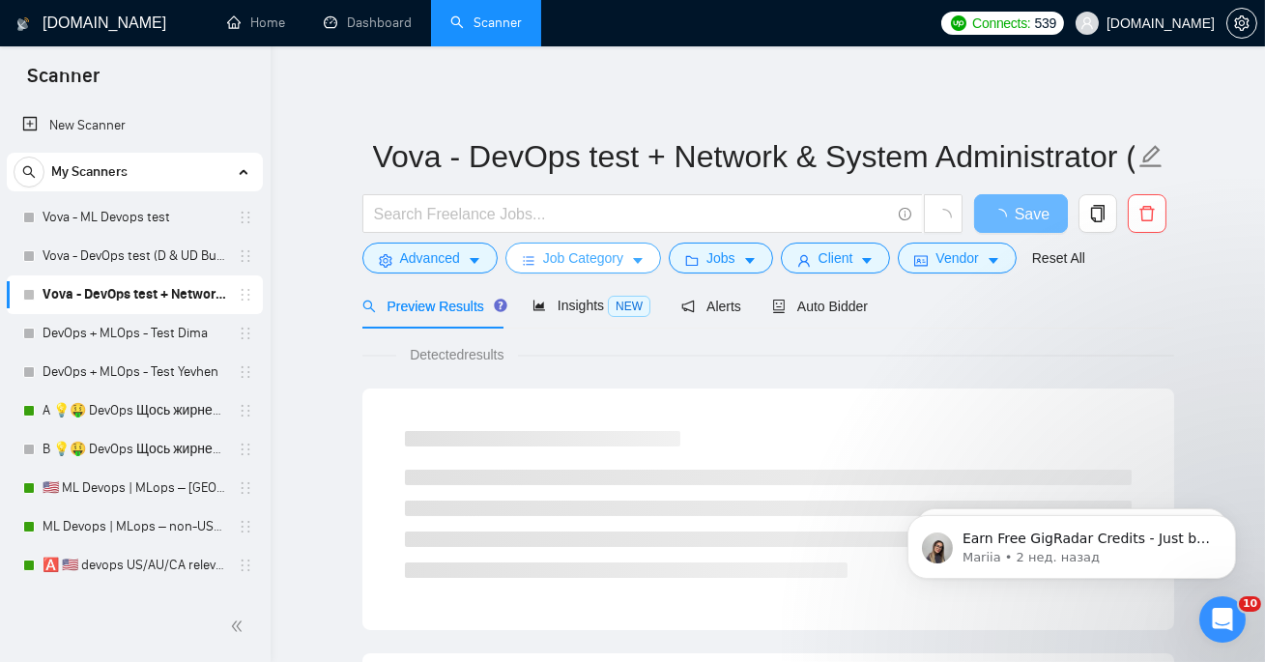
click at [599, 269] on span "Job Category" at bounding box center [583, 257] width 80 height 21
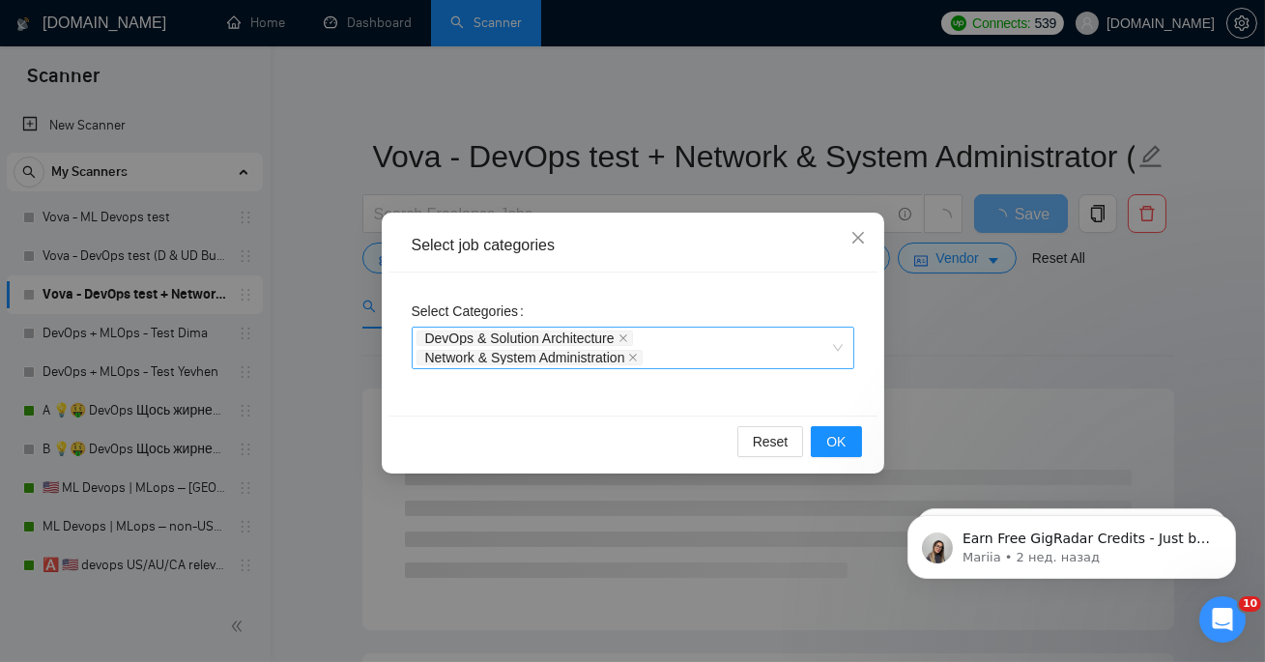
click at [730, 359] on div "DevOps & Solution Architecture Network & System Administration" at bounding box center [624, 348] width 414 height 39
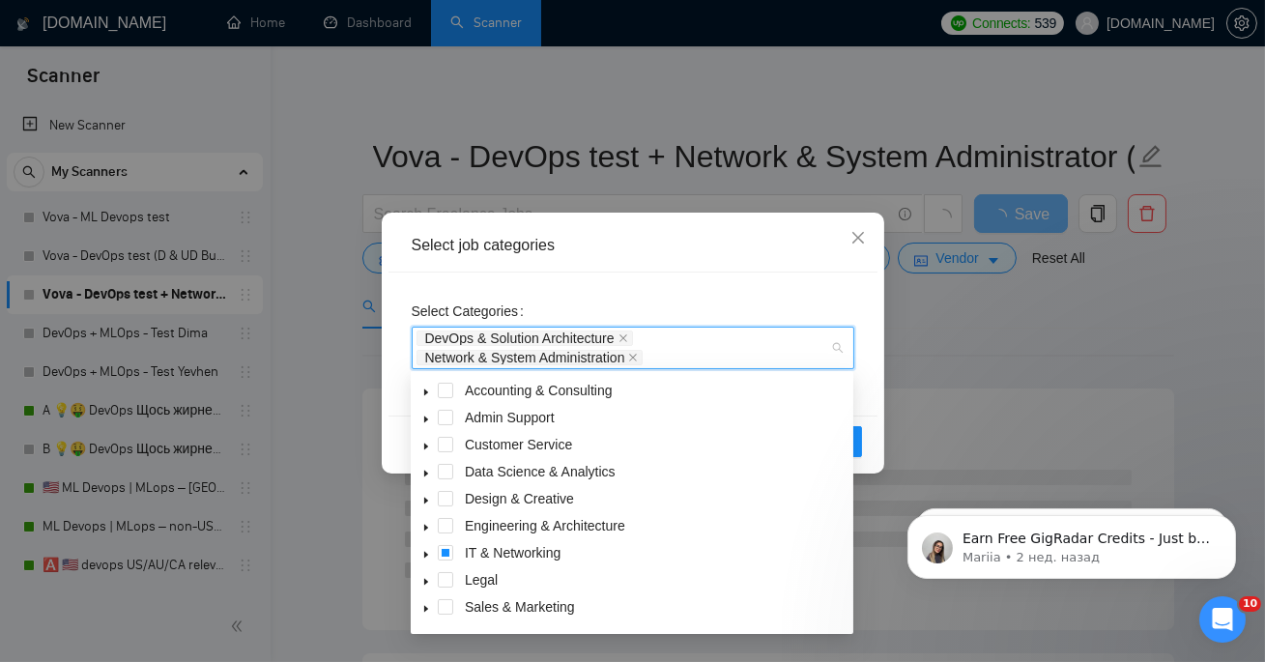
click at [427, 528] on icon "caret-down" at bounding box center [426, 528] width 4 height 7
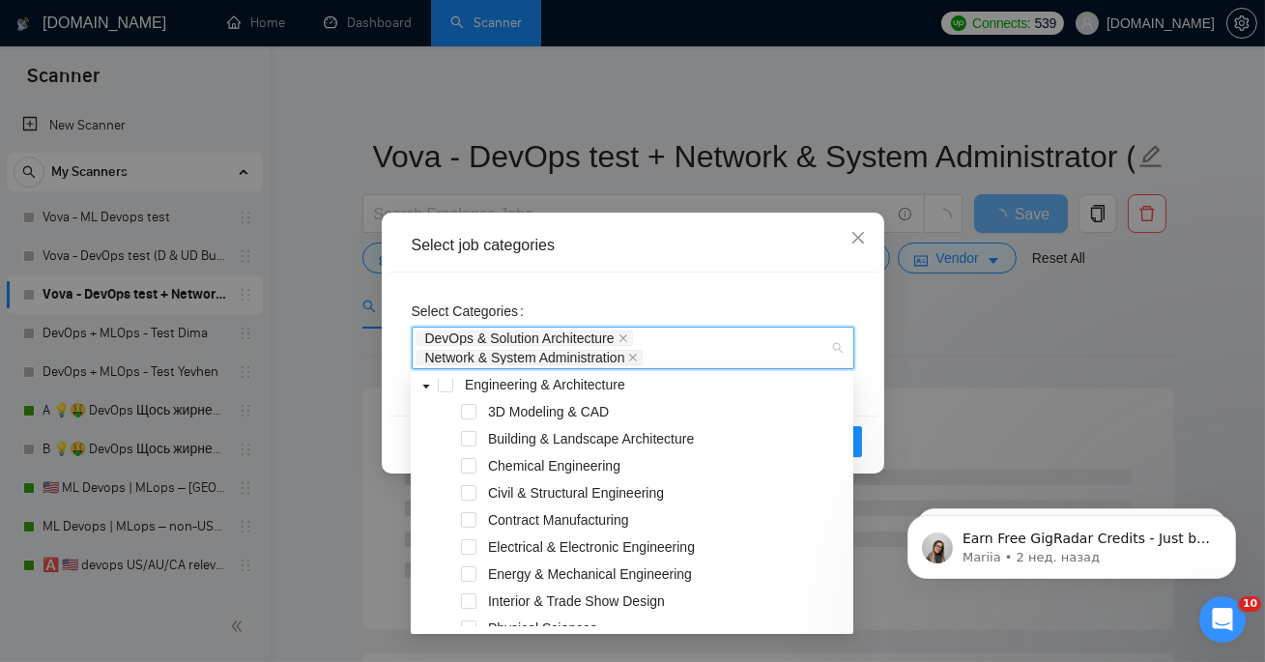
click at [427, 380] on span at bounding box center [426, 384] width 23 height 23
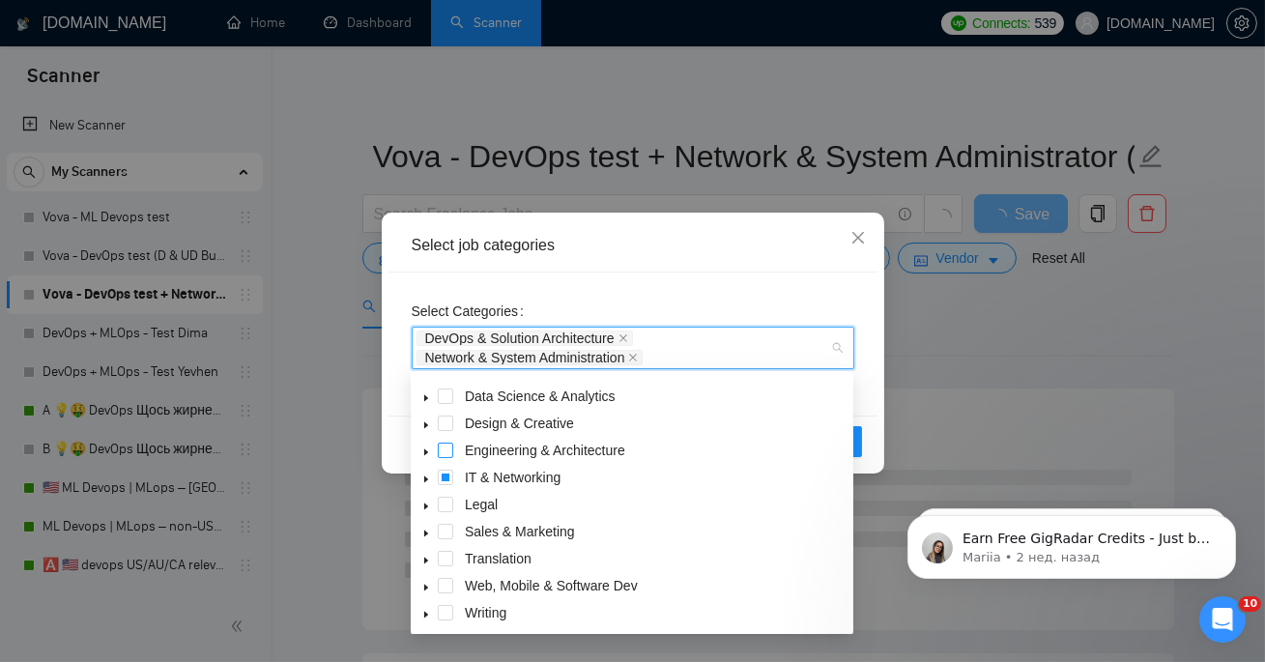
scroll to position [77, 0]
click at [423, 467] on span at bounding box center [426, 475] width 23 height 23
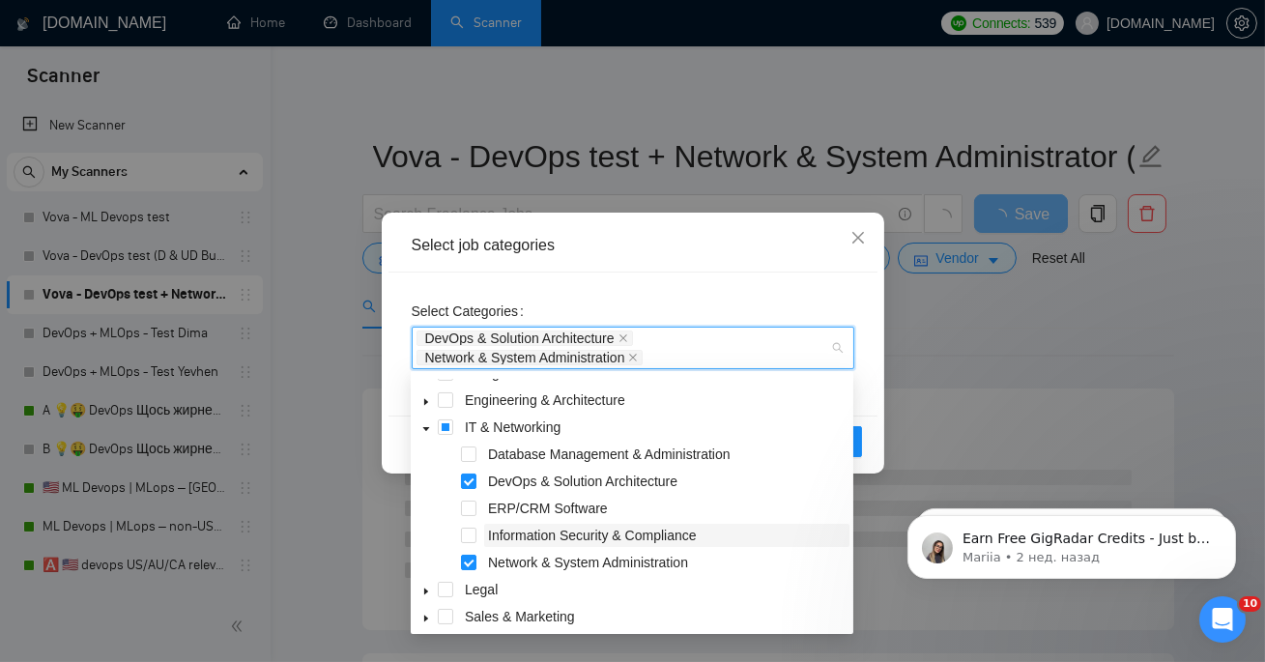
scroll to position [128, 0]
click at [430, 402] on icon "caret-down" at bounding box center [426, 400] width 10 height 10
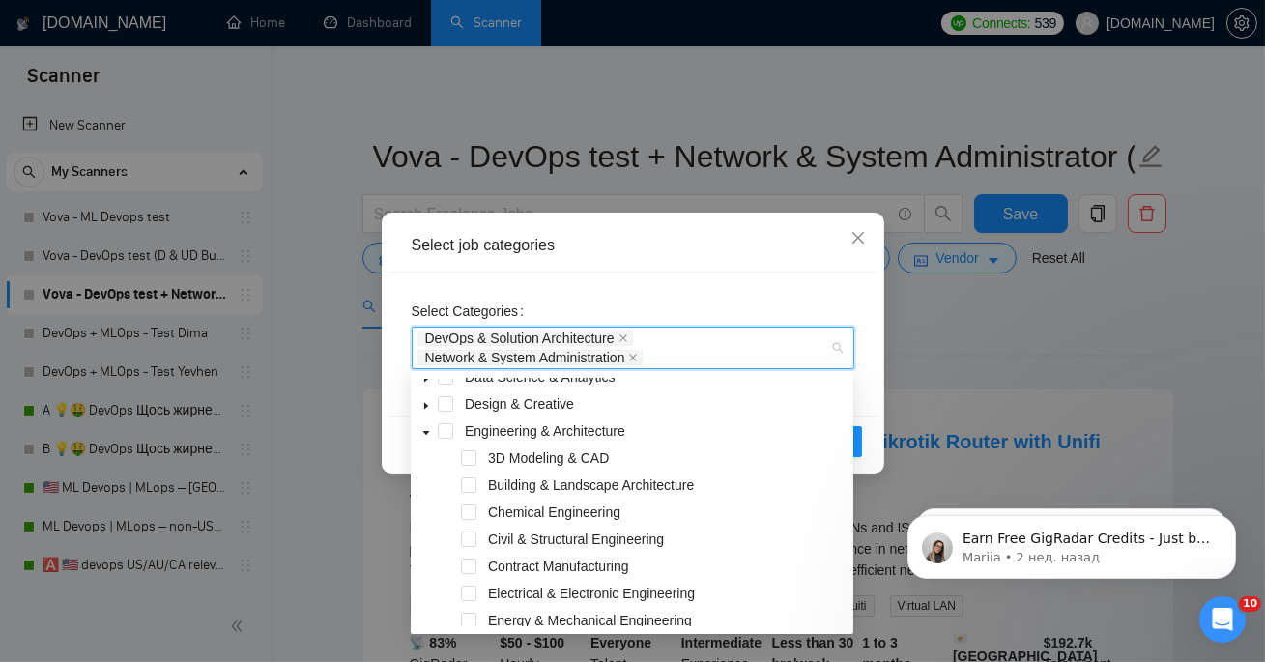
scroll to position [77, 0]
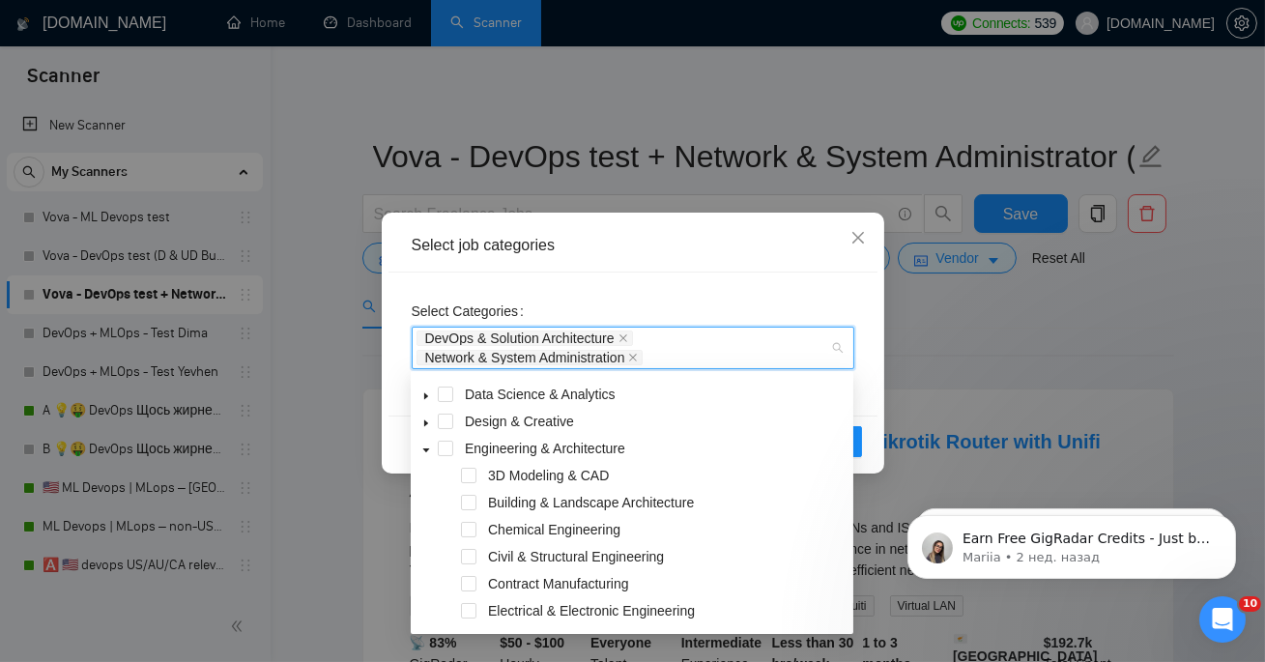
click at [420, 451] on span at bounding box center [426, 448] width 23 height 23
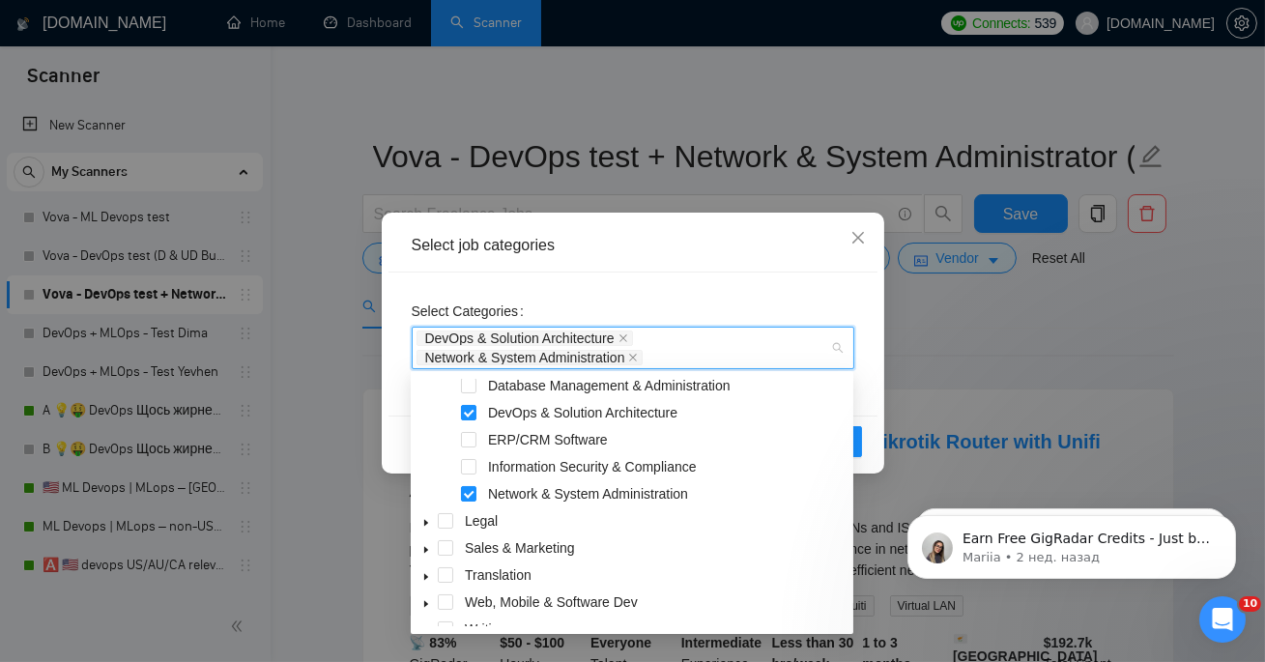
scroll to position [213, 0]
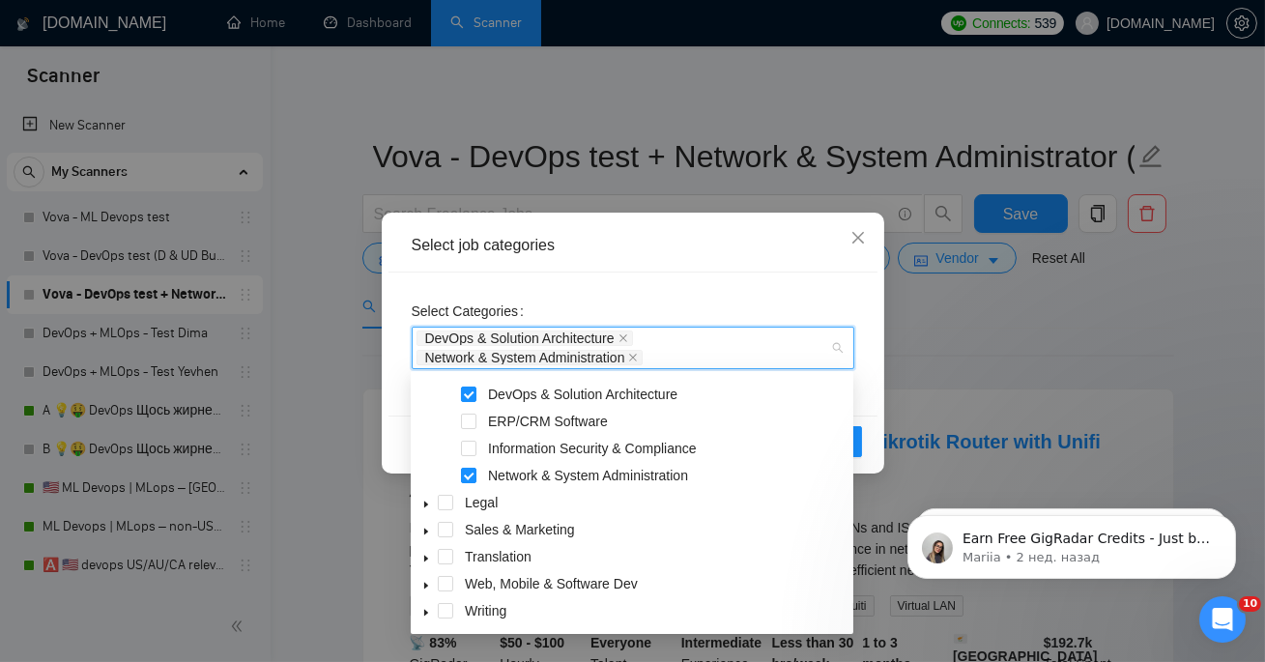
click at [423, 503] on icon "caret-down" at bounding box center [426, 505] width 10 height 10
click at [423, 503] on icon "caret-down" at bounding box center [426, 505] width 7 height 4
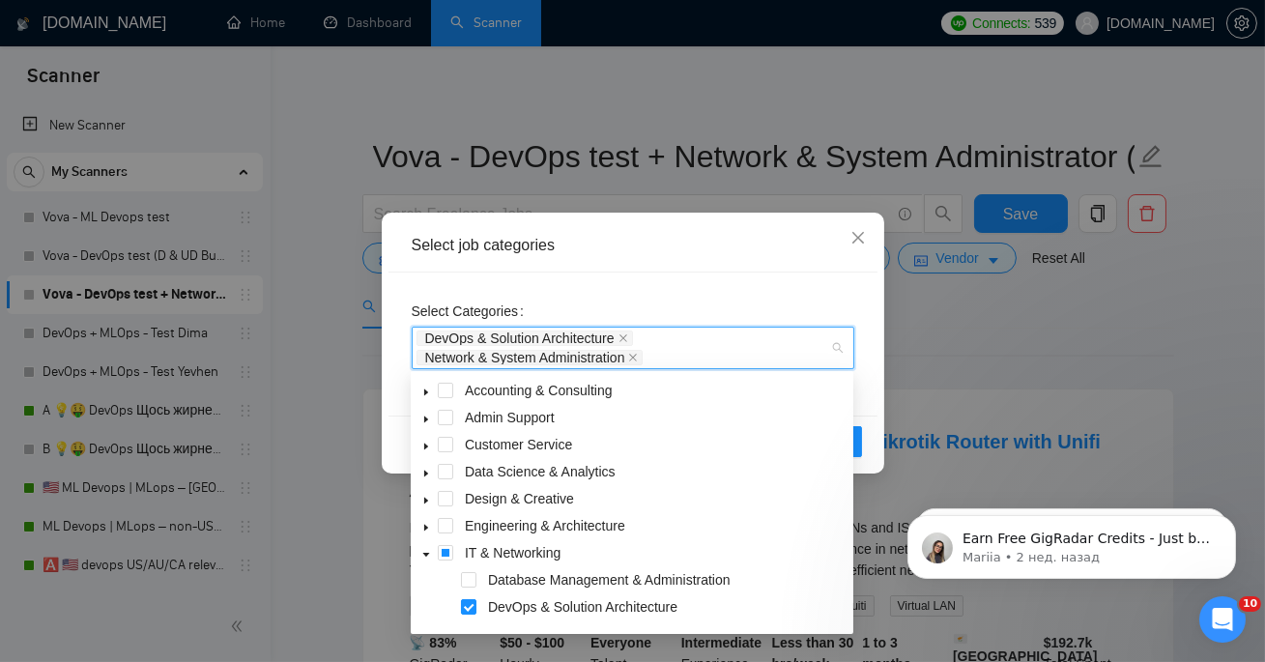
click at [423, 419] on icon "caret-down" at bounding box center [426, 420] width 10 height 10
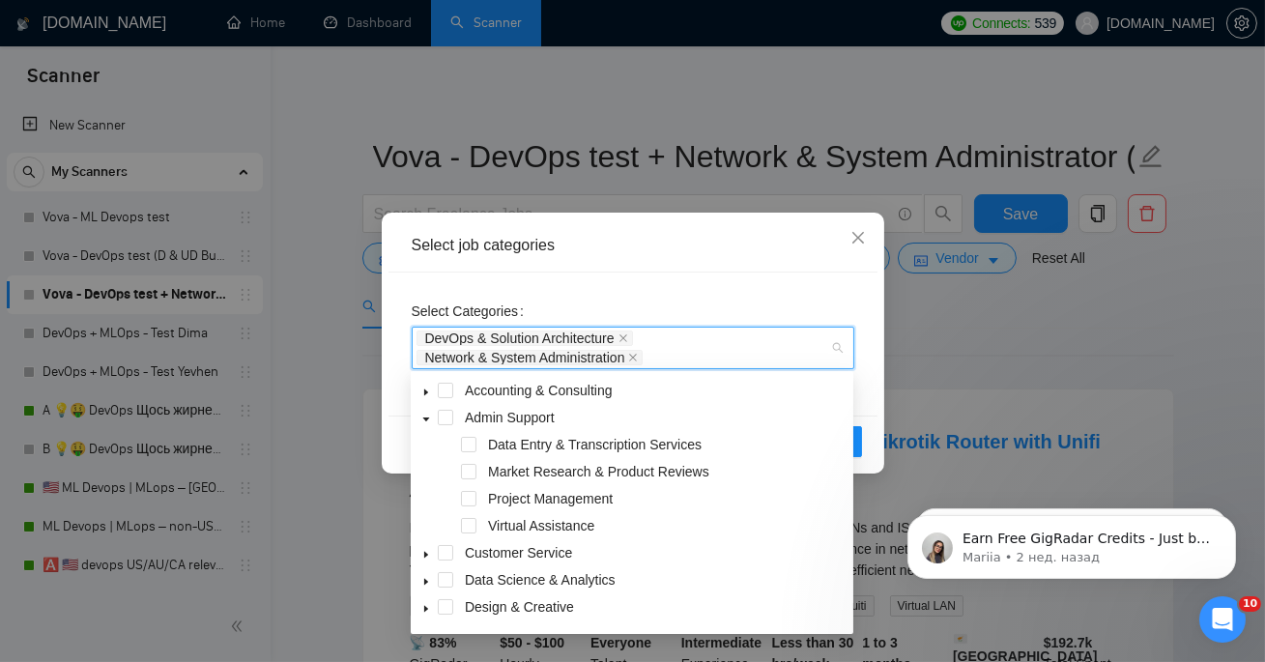
click at [423, 419] on icon "caret-down" at bounding box center [426, 420] width 7 height 4
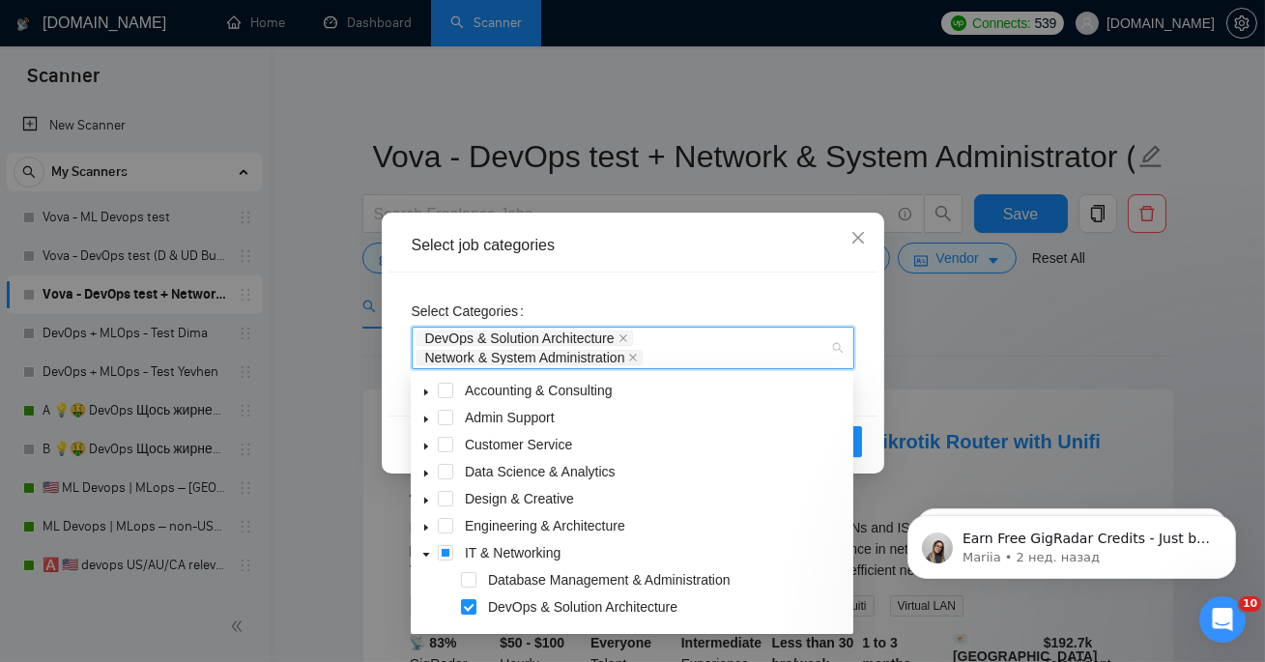
click at [424, 434] on span at bounding box center [426, 444] width 23 height 23
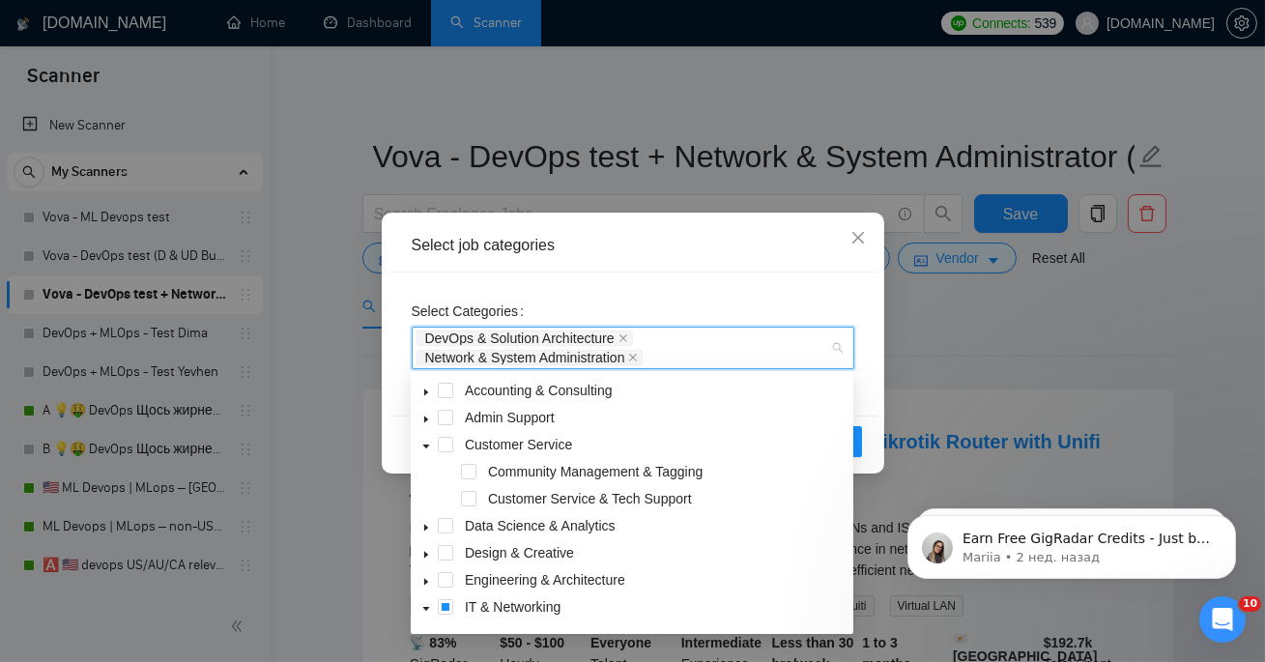
click at [424, 435] on span at bounding box center [426, 444] width 23 height 23
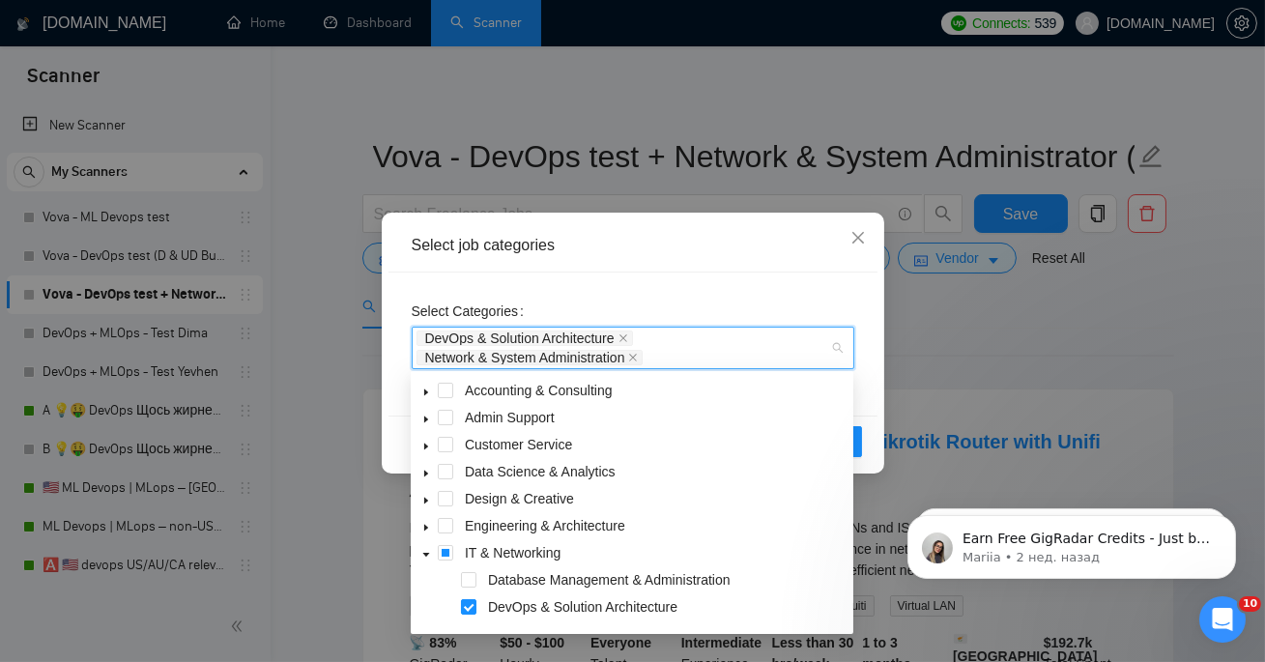
click at [427, 468] on span at bounding box center [426, 471] width 23 height 23
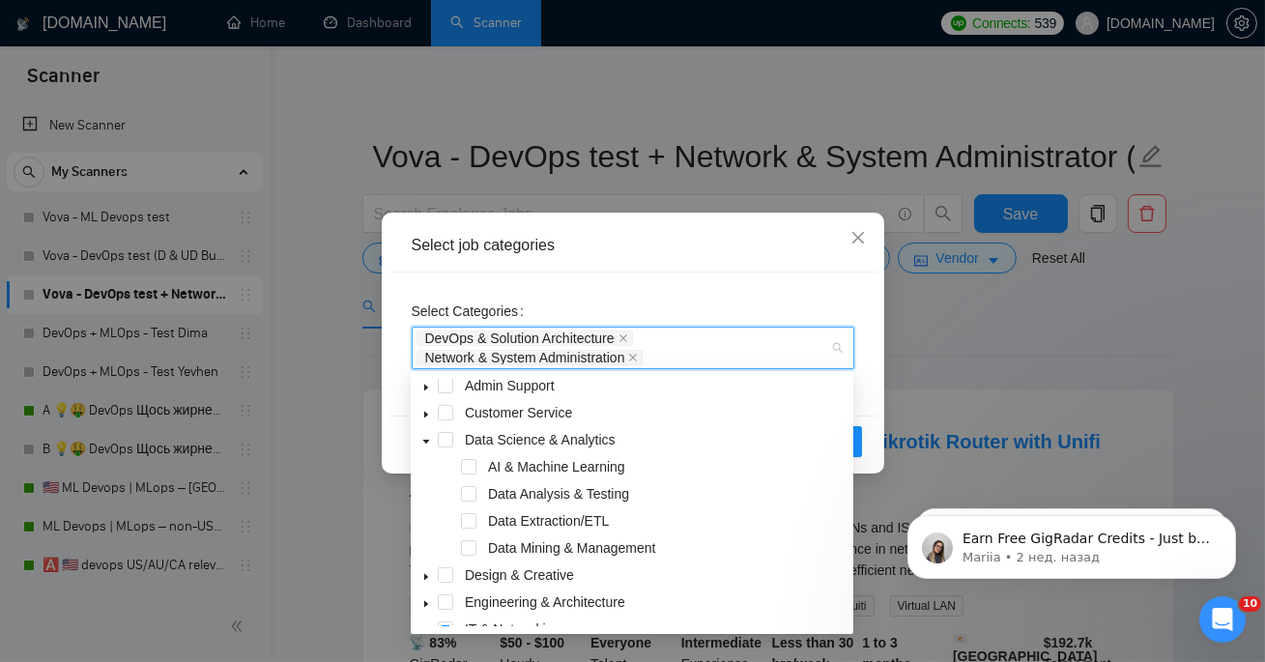
scroll to position [37, 0]
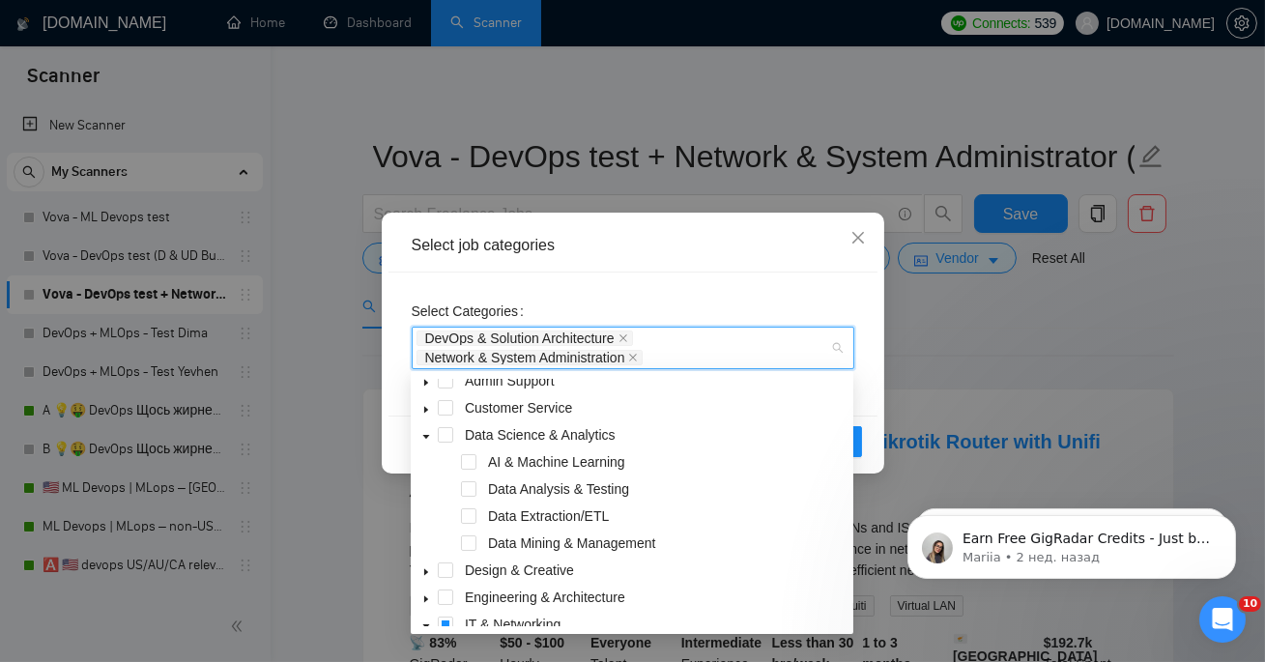
click at [429, 432] on icon "caret-down" at bounding box center [426, 437] width 10 height 10
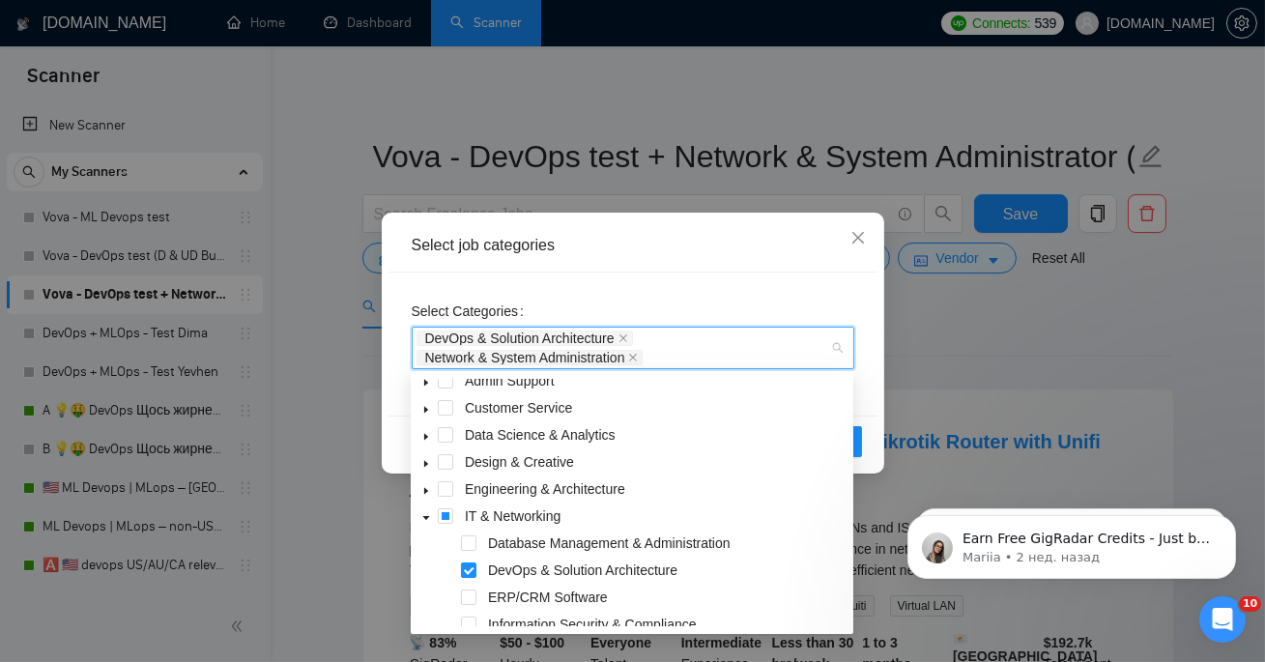
click at [424, 463] on icon "caret-down" at bounding box center [426, 464] width 4 height 7
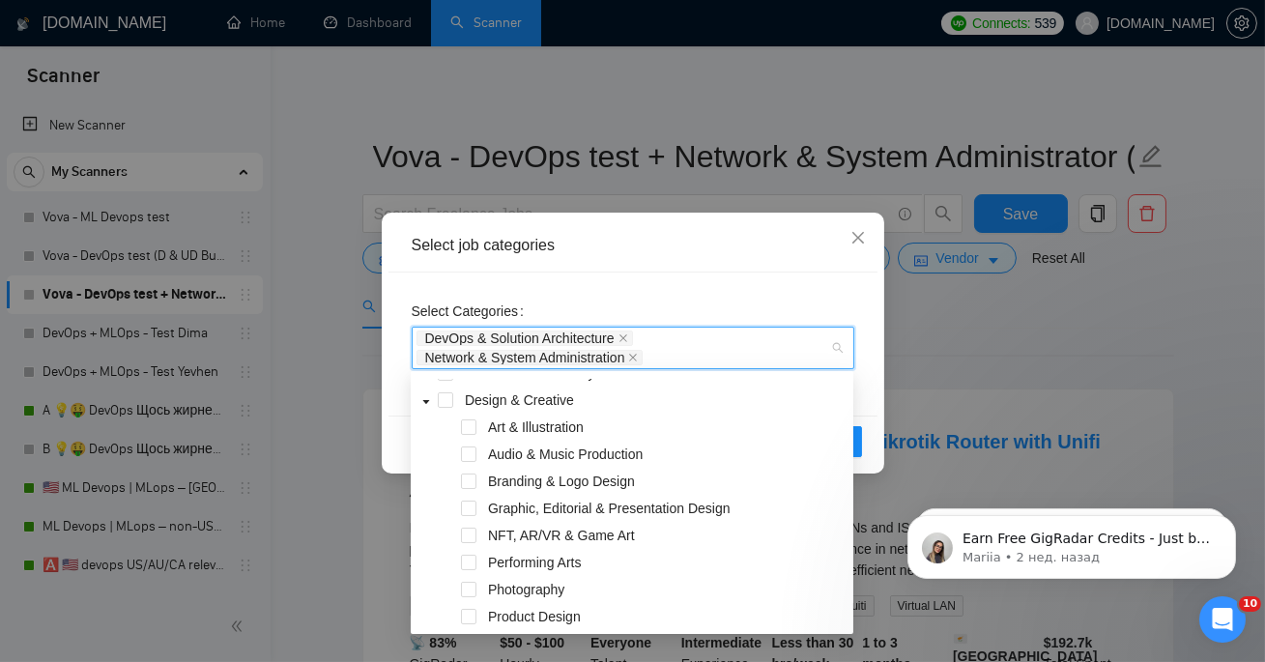
scroll to position [97, 0]
click at [419, 406] on span at bounding box center [426, 401] width 23 height 23
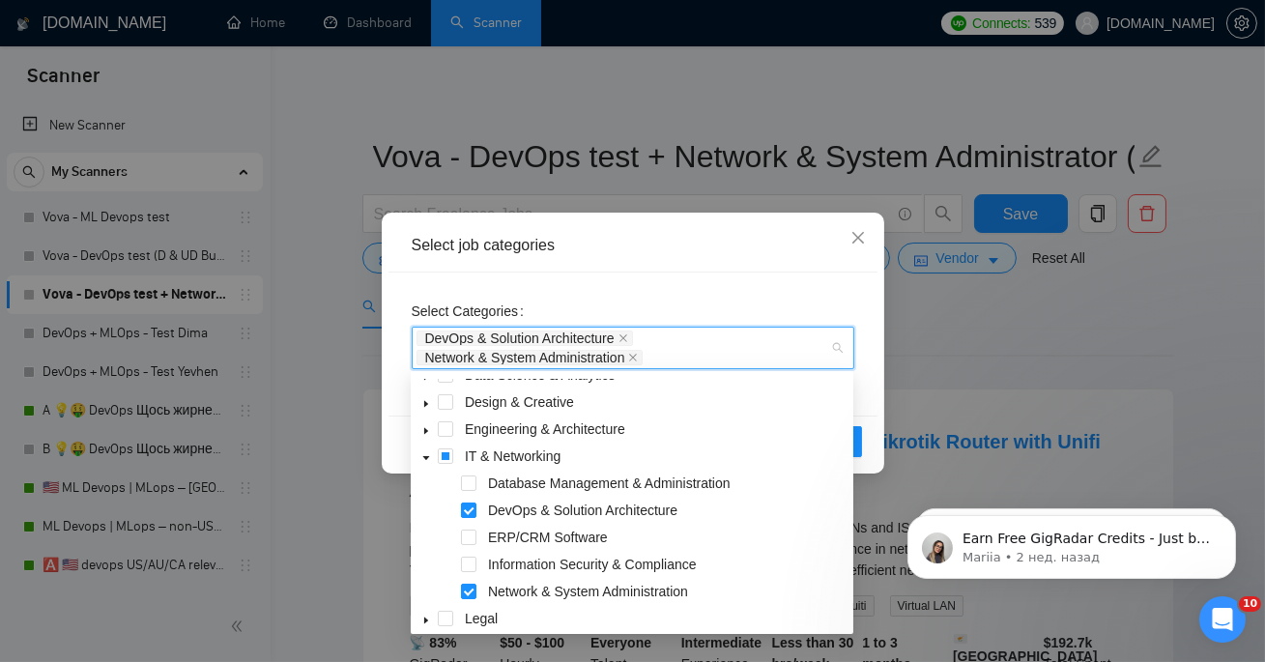
click at [423, 426] on icon "caret-down" at bounding box center [426, 431] width 10 height 10
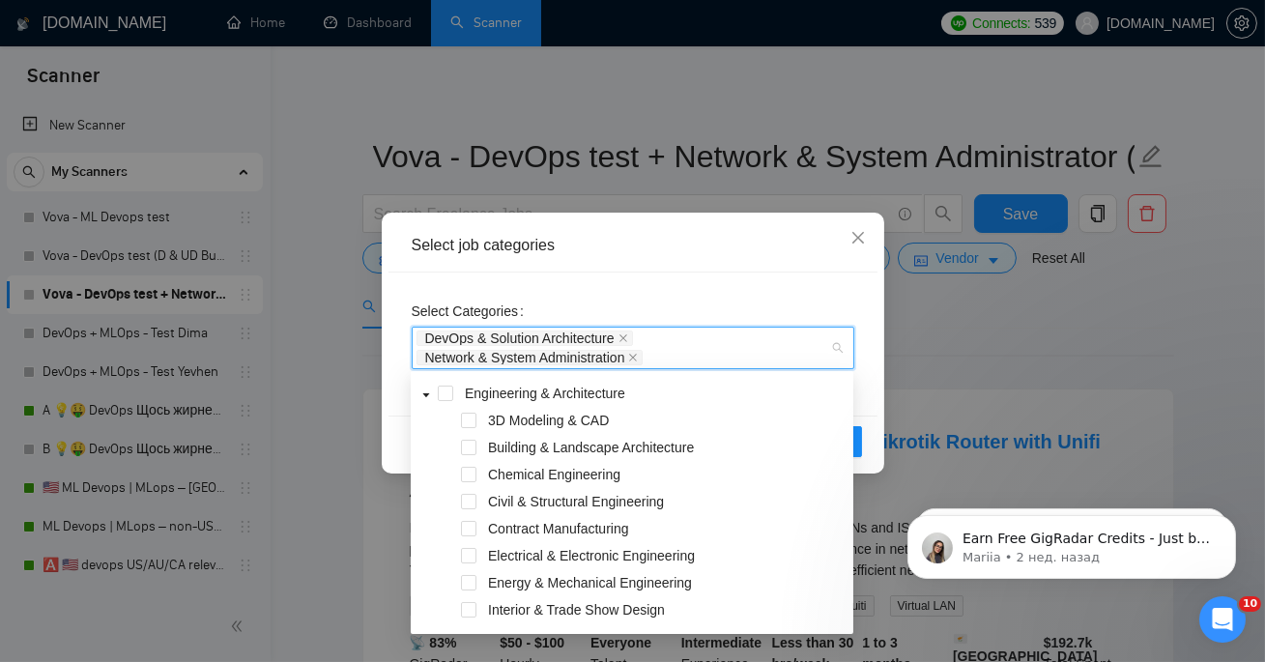
scroll to position [112, 0]
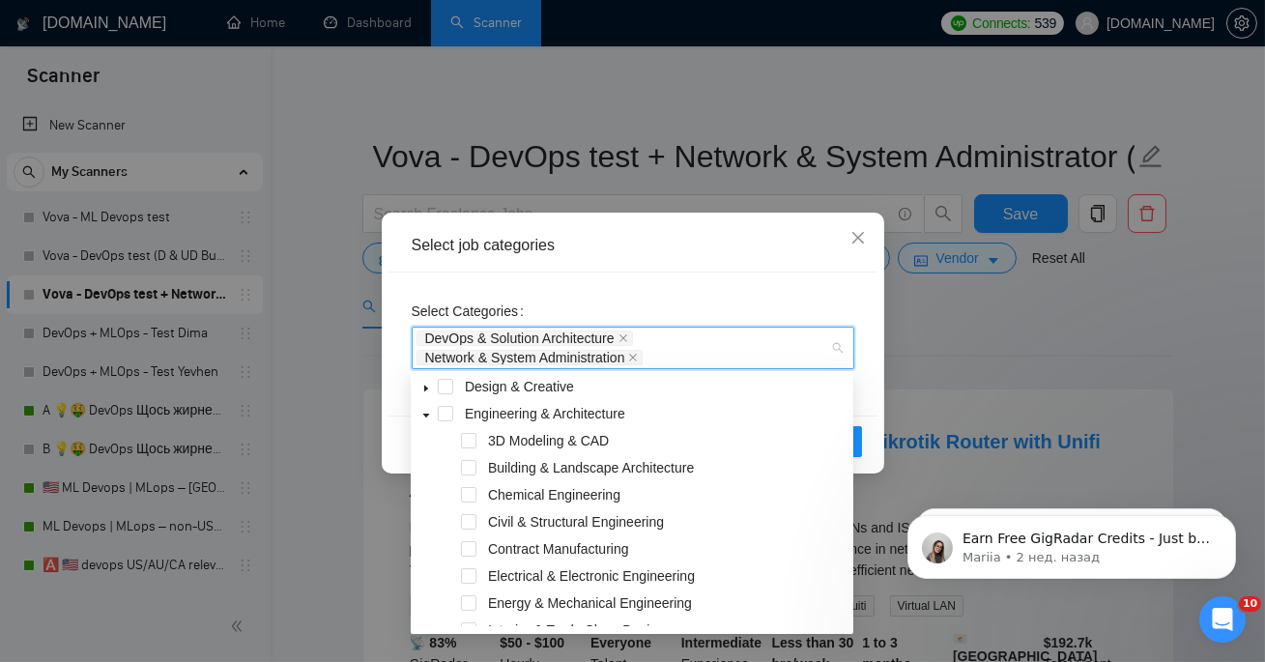
click at [427, 406] on span at bounding box center [426, 413] width 23 height 23
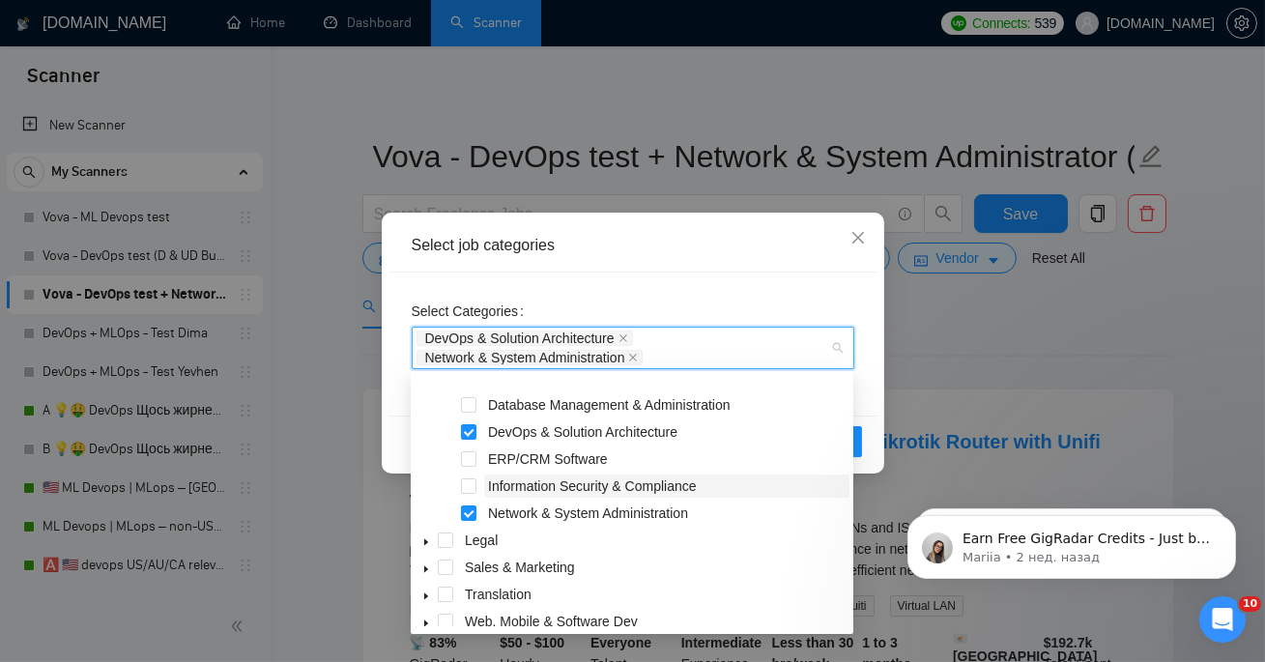
scroll to position [175, 0]
drag, startPoint x: 433, startPoint y: 401, endPoint x: 737, endPoint y: 517, distance: 324.9
click at [737, 517] on div "IT & Networking Database Management & Administration DevOps & Solution Architec…" at bounding box center [632, 515] width 435 height 298
drag, startPoint x: 441, startPoint y: 391, endPoint x: 736, endPoint y: 522, distance: 322.4
click at [736, 523] on div "IT & Networking Database Management & Administration DevOps & Solution Architec…" at bounding box center [632, 515] width 435 height 298
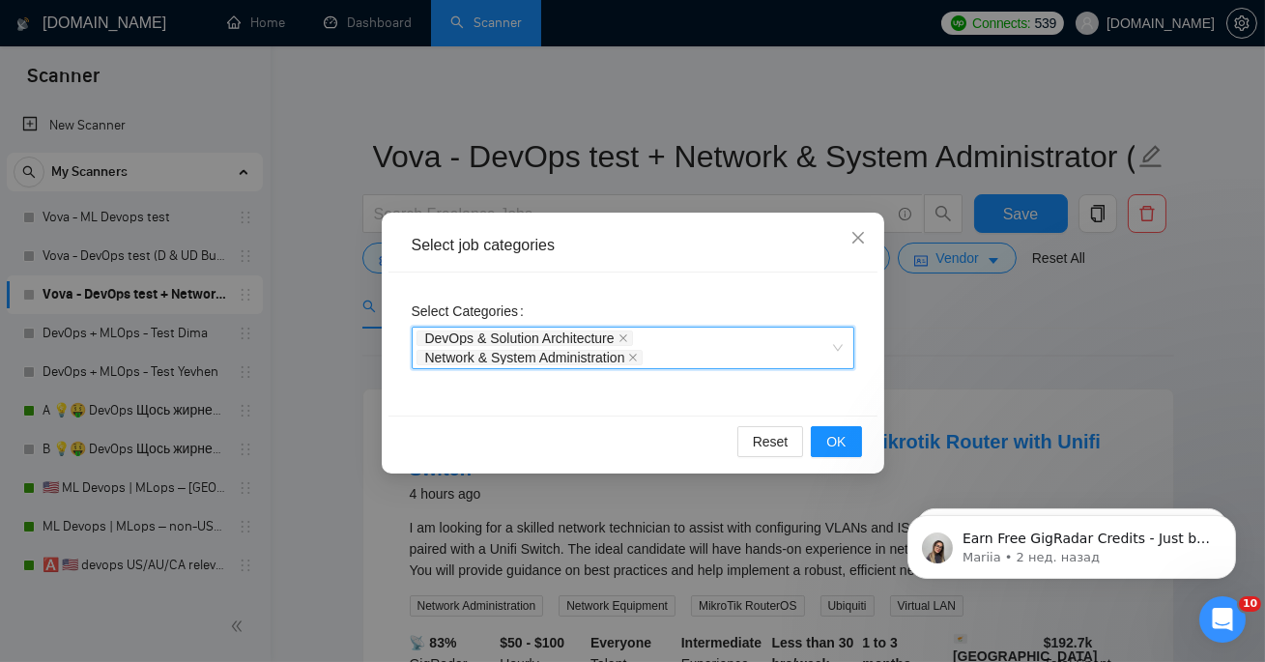
click at [722, 356] on div "DevOps & Solution Architecture Network & System Administration" at bounding box center [624, 348] width 414 height 39
